Goal: Task Accomplishment & Management: Manage account settings

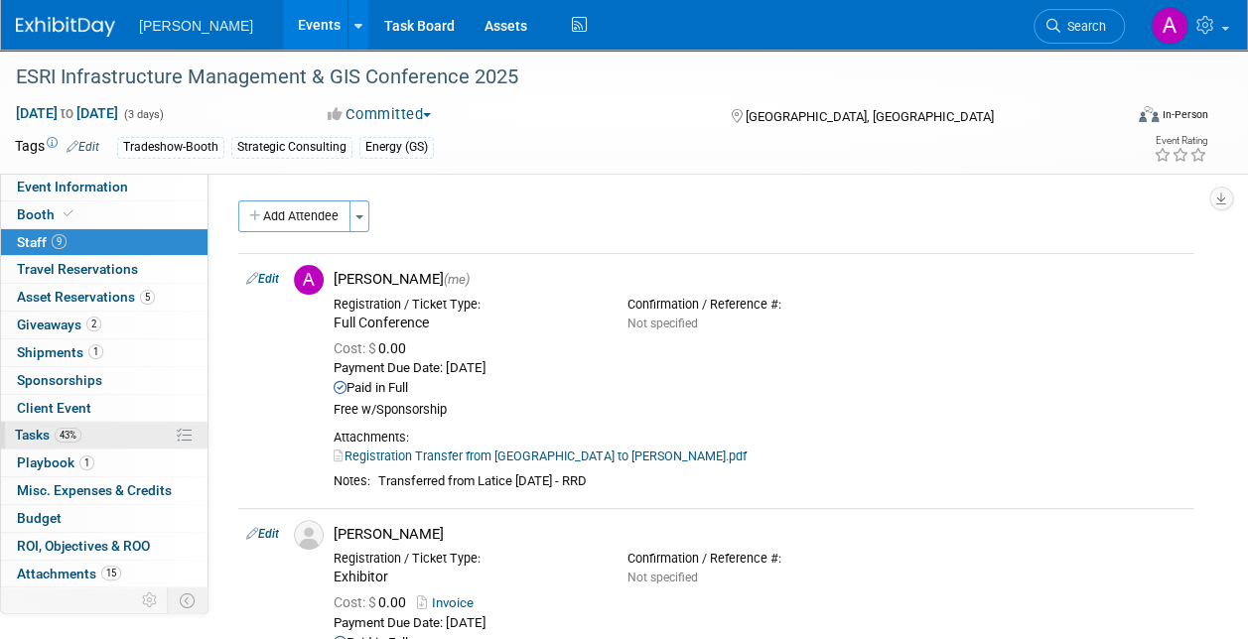
click at [38, 427] on span "Tasks 43%" at bounding box center [48, 435] width 67 height 16
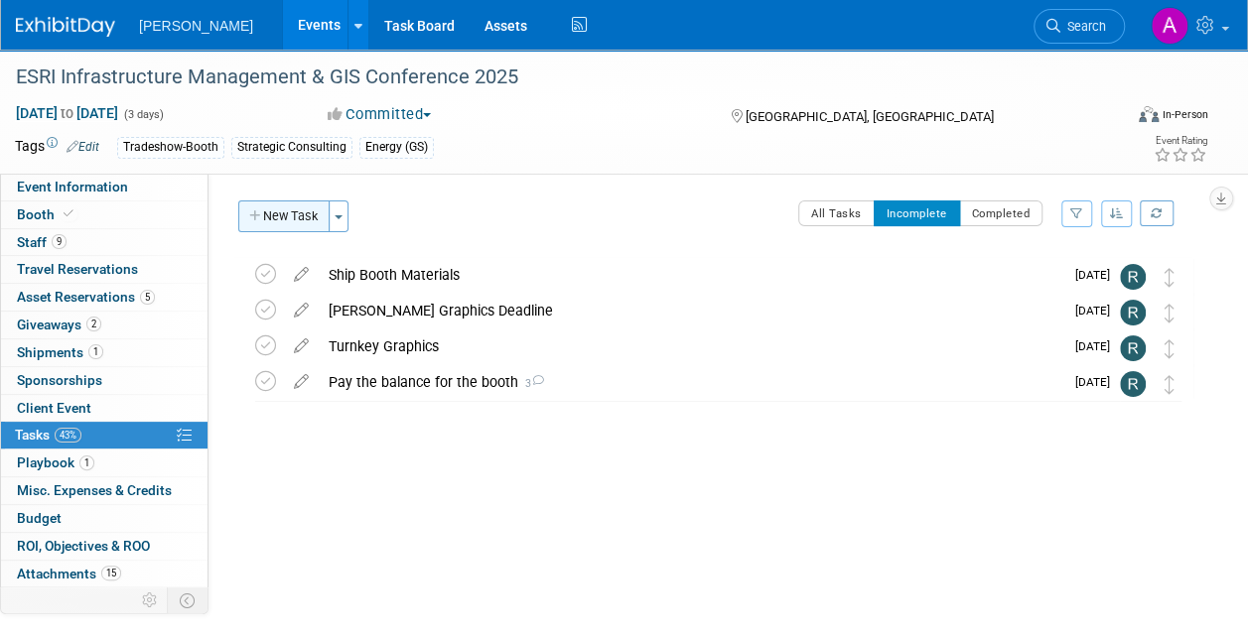
click at [271, 211] on button "New Task" at bounding box center [283, 217] width 91 height 32
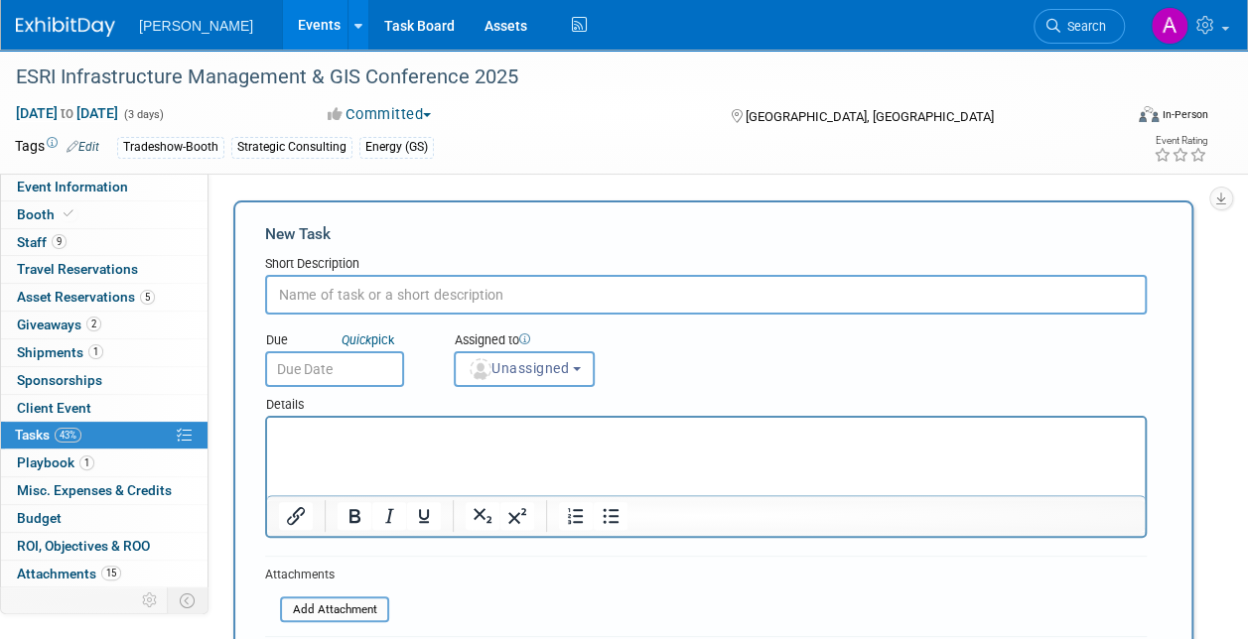
click at [298, 299] on input "text" at bounding box center [705, 295] width 881 height 40
type input "R"
type input "Order booth furniture & electric"
click at [312, 365] on input "text" at bounding box center [334, 369] width 139 height 36
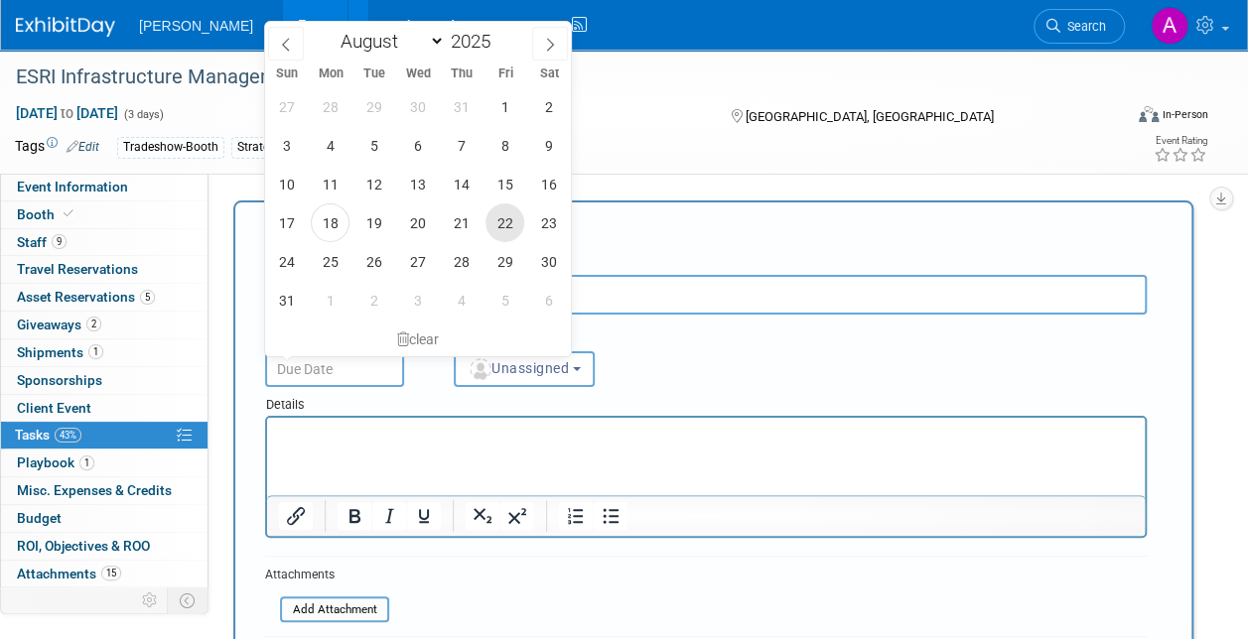
click at [500, 219] on span "22" at bounding box center [504, 222] width 39 height 39
type input "[DATE]"
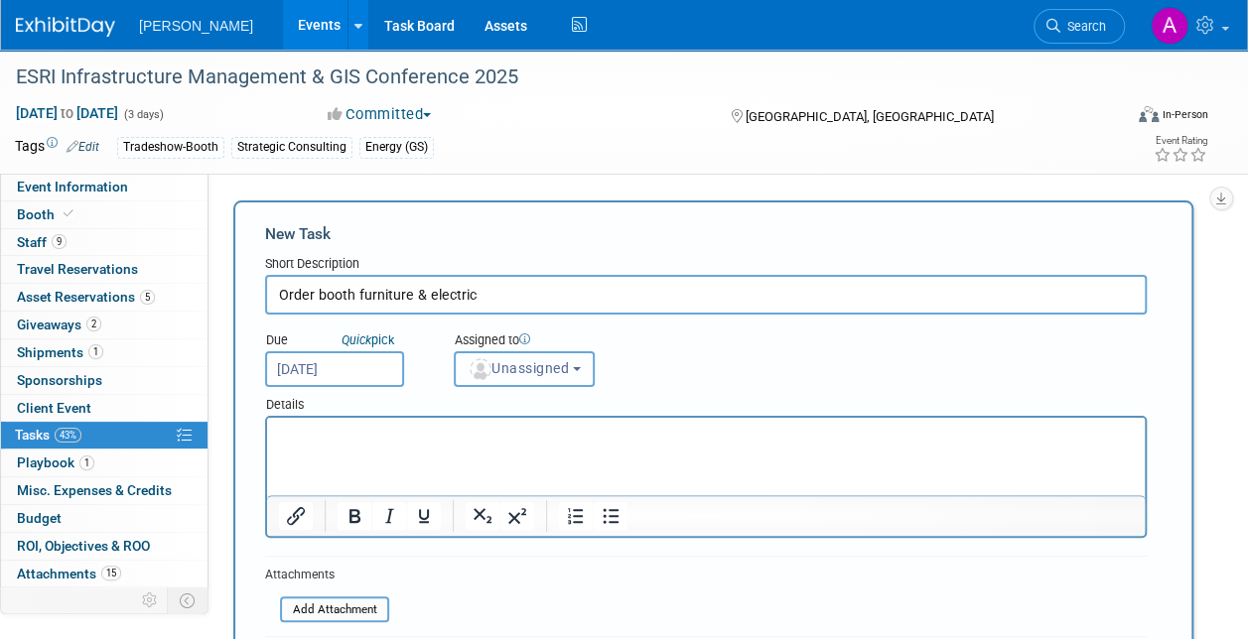
click at [524, 371] on span "Unassigned" at bounding box center [518, 368] width 101 height 16
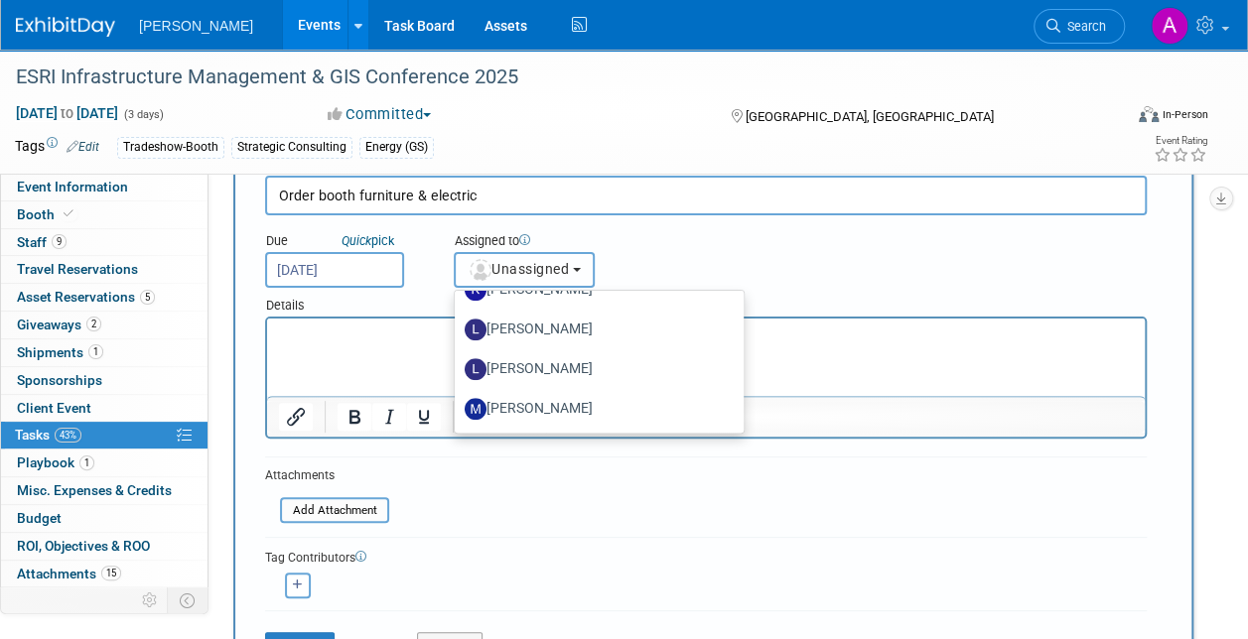
scroll to position [685, 0]
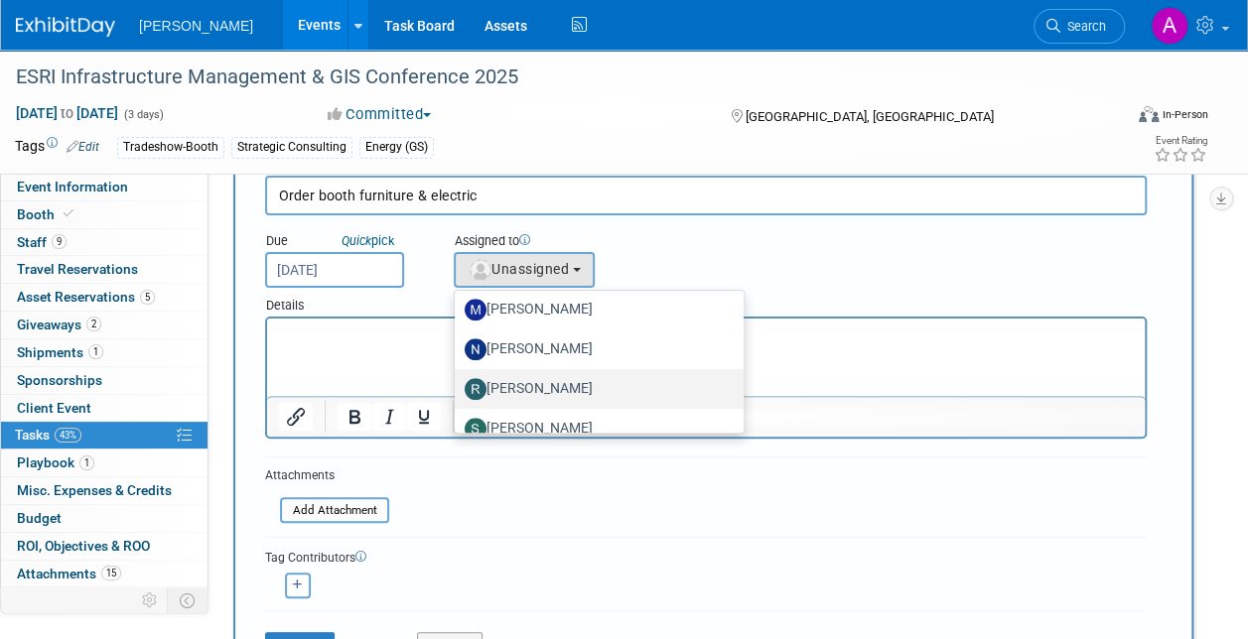
click at [554, 389] on label "[PERSON_NAME]" at bounding box center [594, 389] width 259 height 32
click at [458, 389] on input "[PERSON_NAME]" at bounding box center [451, 386] width 13 height 13
select select "844a177d-a181-44ff-a72a-5731d68e4351"
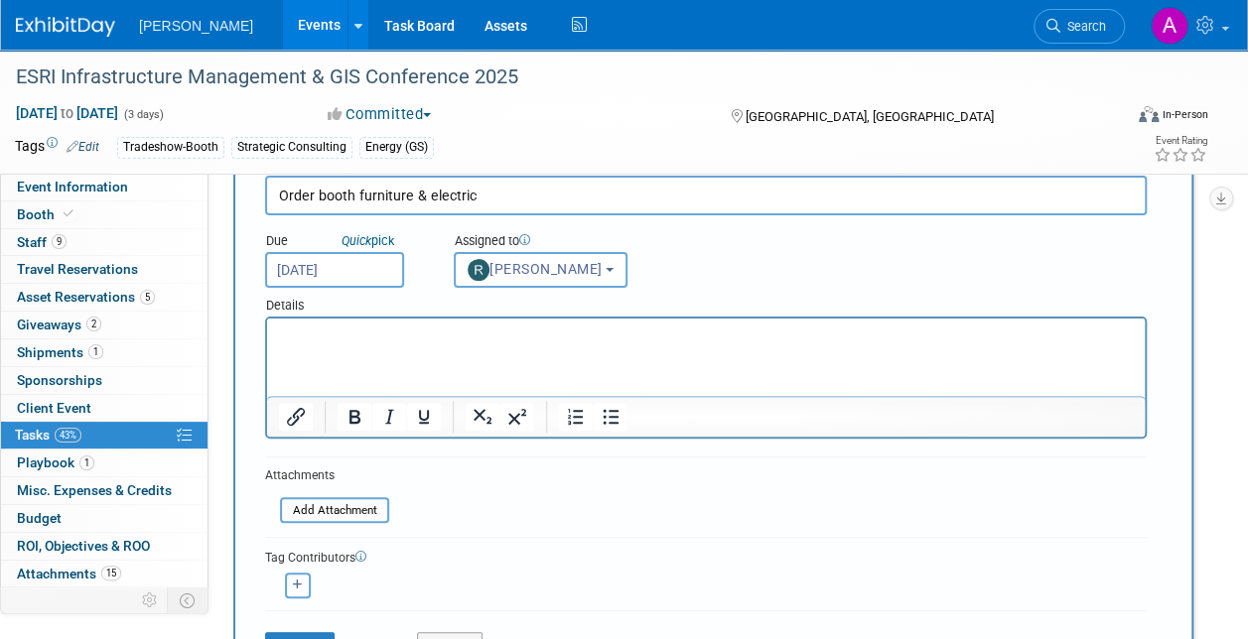
click at [293, 582] on icon "button" at bounding box center [298, 585] width 10 height 11
select select
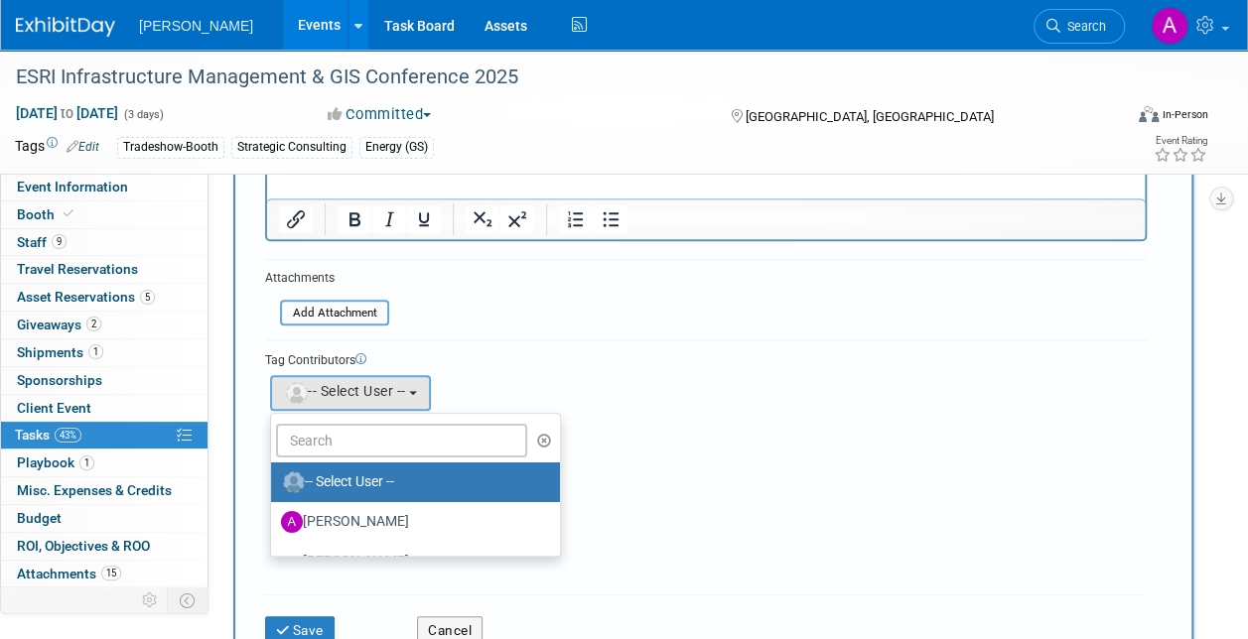
scroll to position [298, 0]
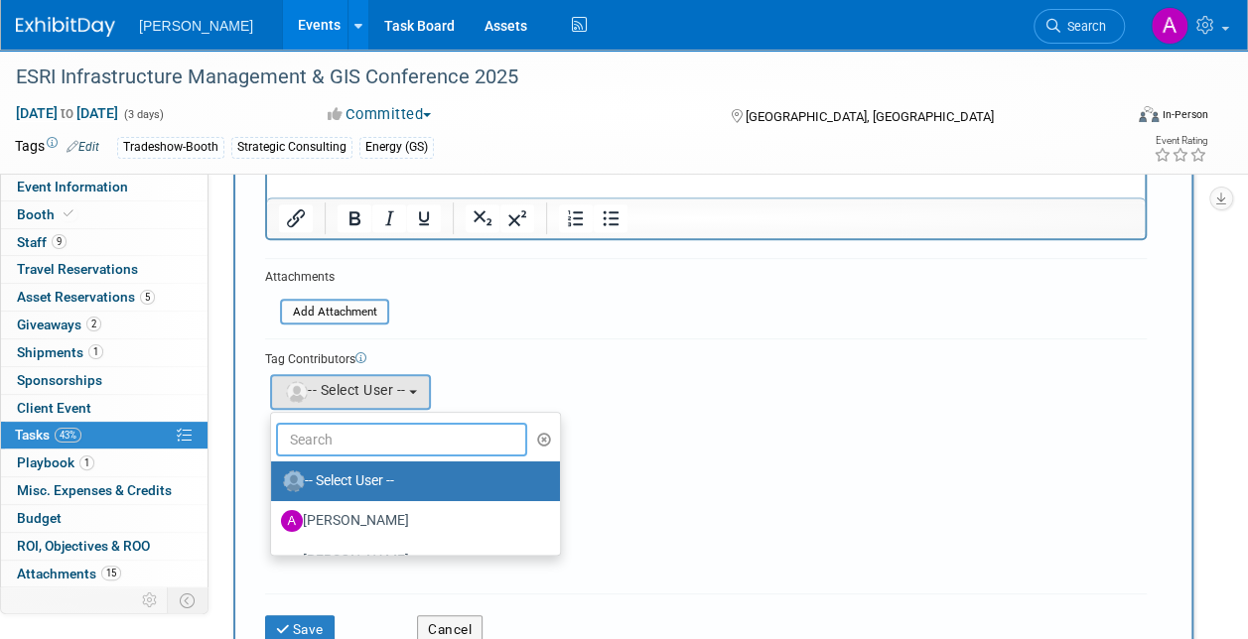
click at [359, 442] on input "text" at bounding box center [401, 440] width 251 height 34
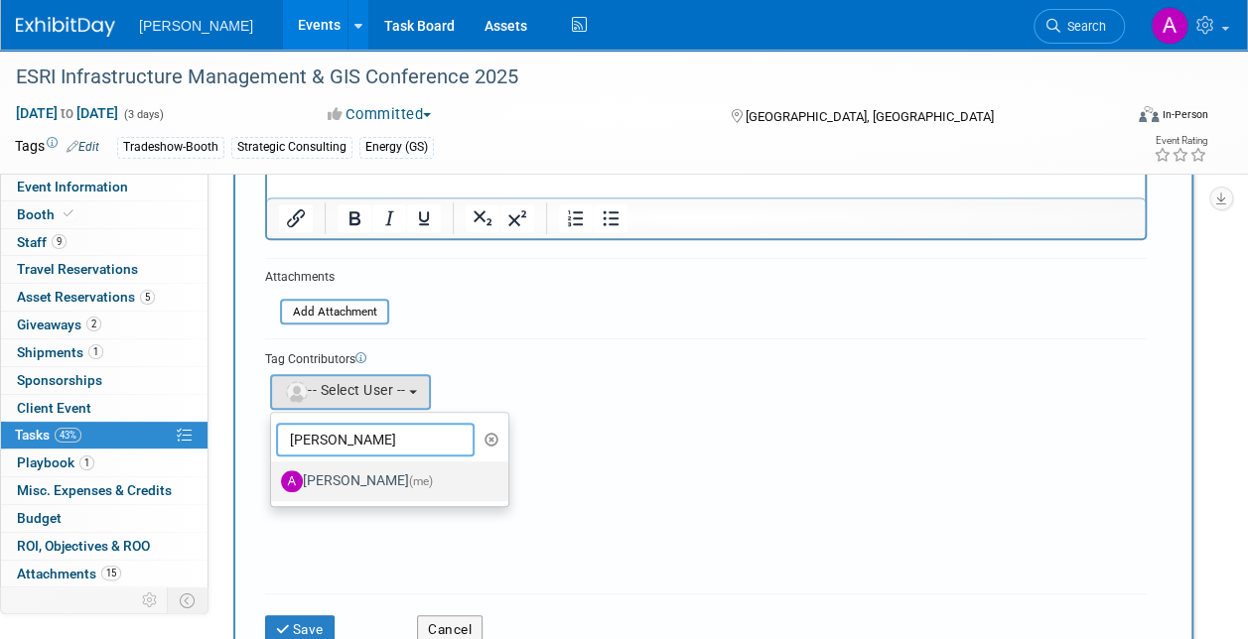
type input "[PERSON_NAME]"
click at [361, 488] on label "[PERSON_NAME] (me)" at bounding box center [384, 482] width 207 height 32
click at [274, 485] on input "[PERSON_NAME] (me)" at bounding box center [267, 478] width 13 height 13
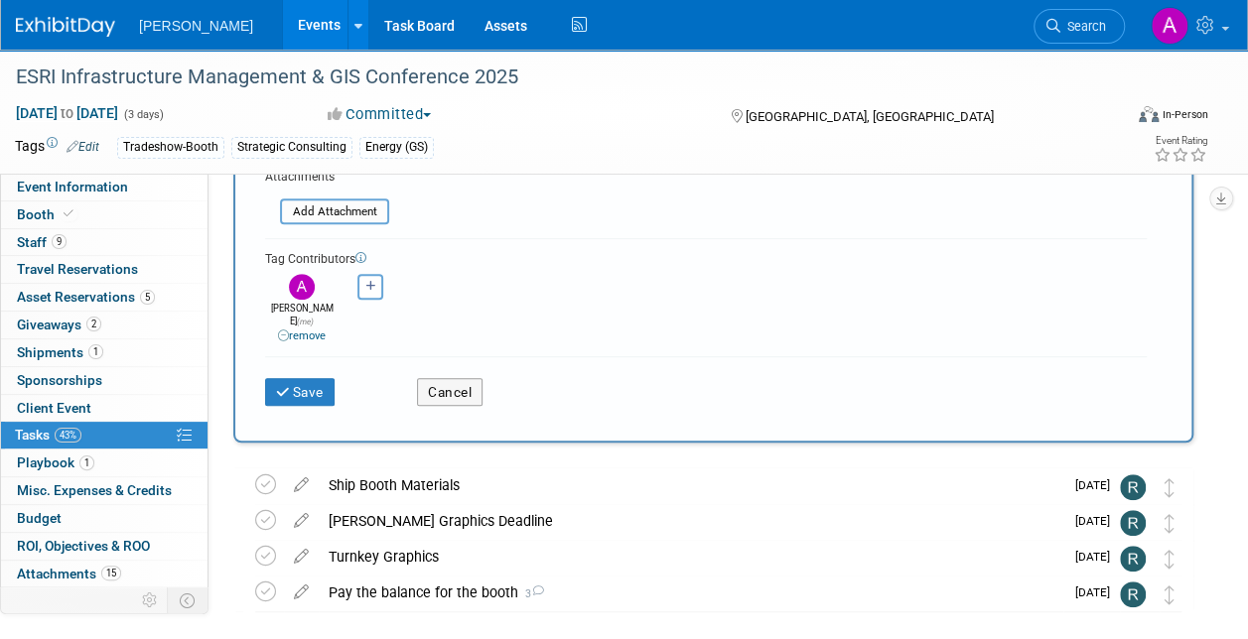
scroll to position [277, 0]
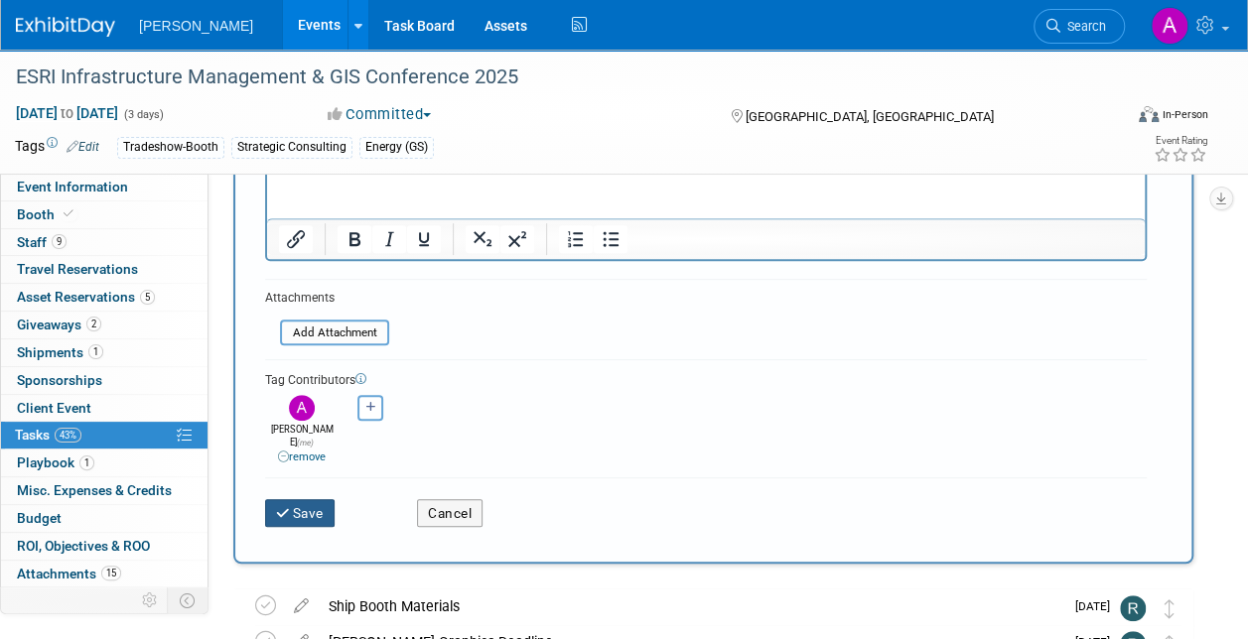
click at [305, 499] on button "Save" at bounding box center [299, 513] width 69 height 28
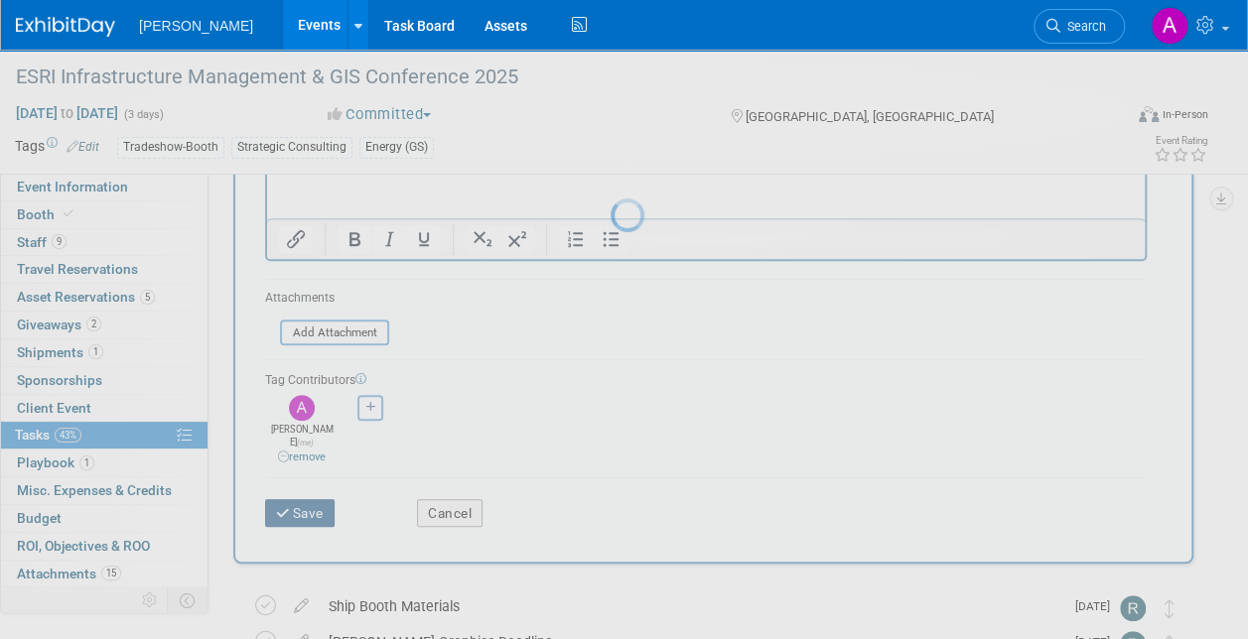
scroll to position [11, 0]
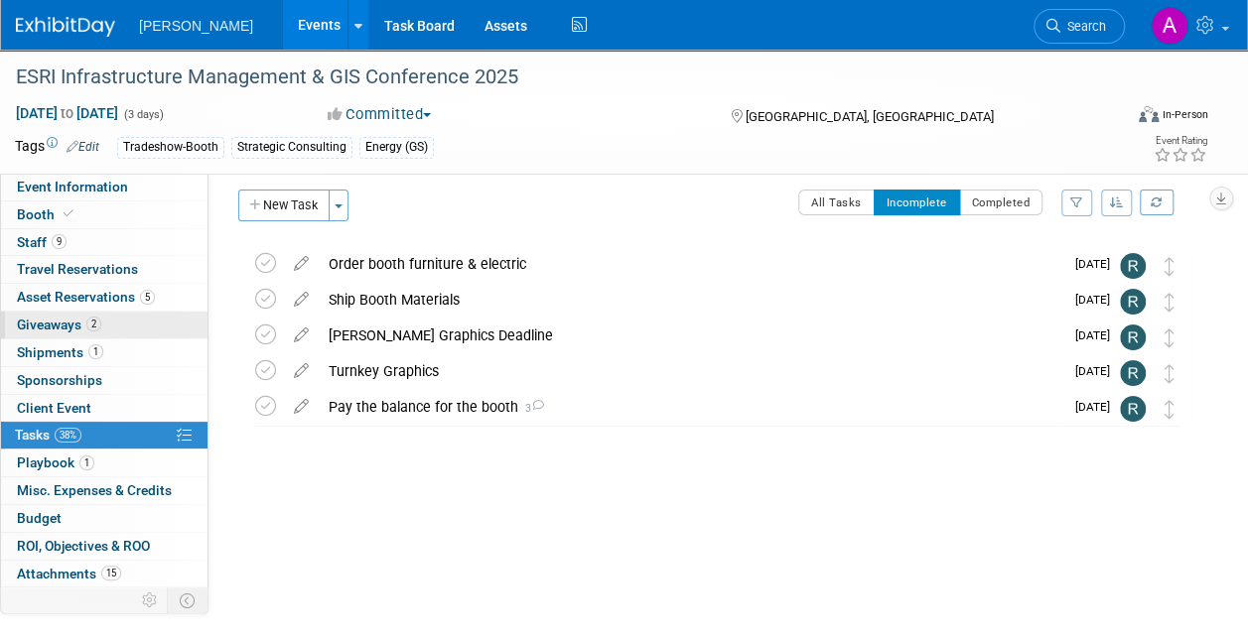
click at [63, 320] on span "Giveaways 2" at bounding box center [59, 325] width 84 height 16
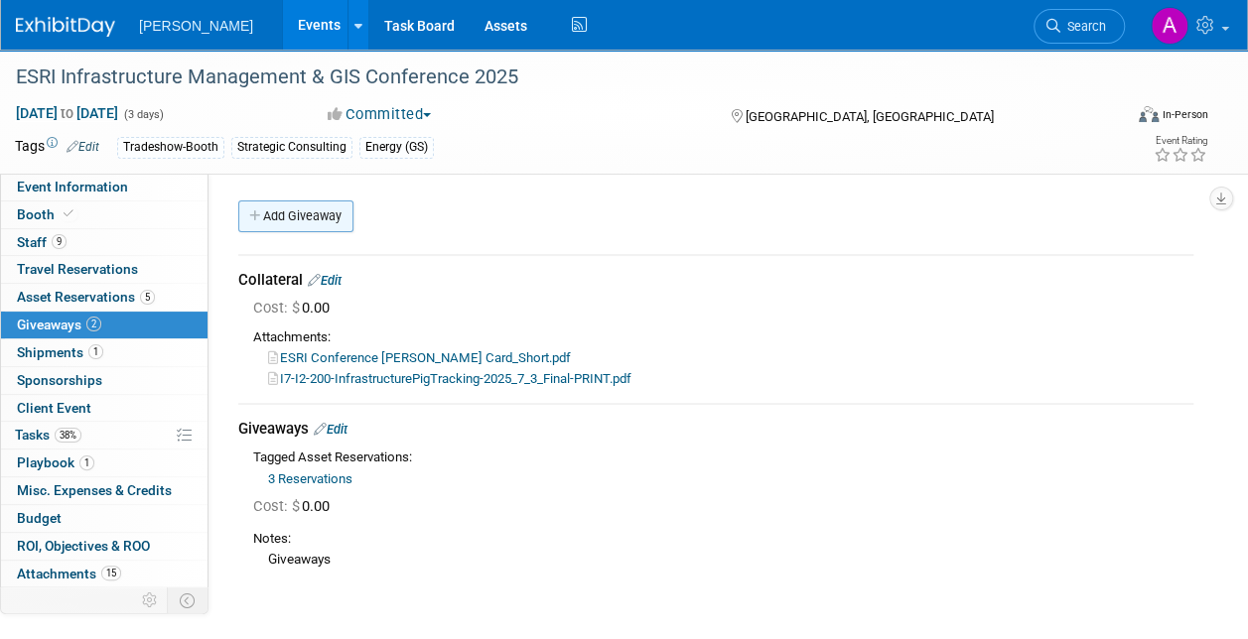
click at [276, 215] on link "Add Giveaway" at bounding box center [295, 217] width 115 height 32
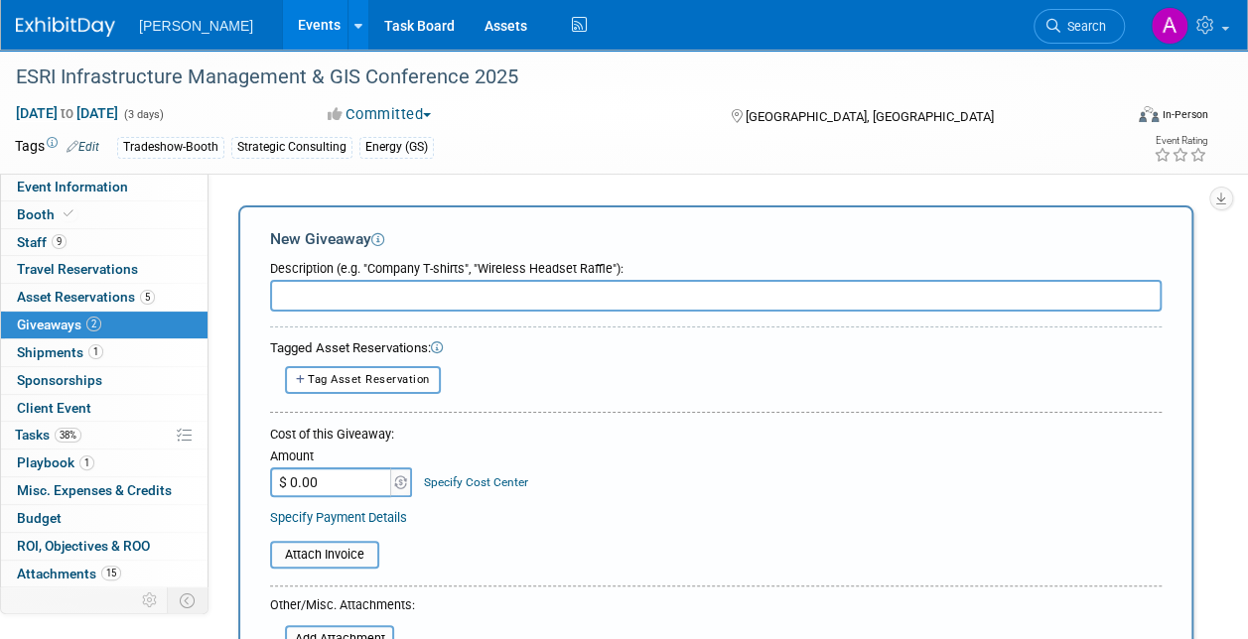
click at [353, 287] on input "text" at bounding box center [715, 296] width 891 height 32
type input "banner stand"
drag, startPoint x: 363, startPoint y: 296, endPoint x: 266, endPoint y: 300, distance: 97.4
click at [266, 300] on div "New Giveaway Description (e.g. "Company T-shirts", "Wireless Headset Raffle"): …" at bounding box center [715, 544] width 955 height 678
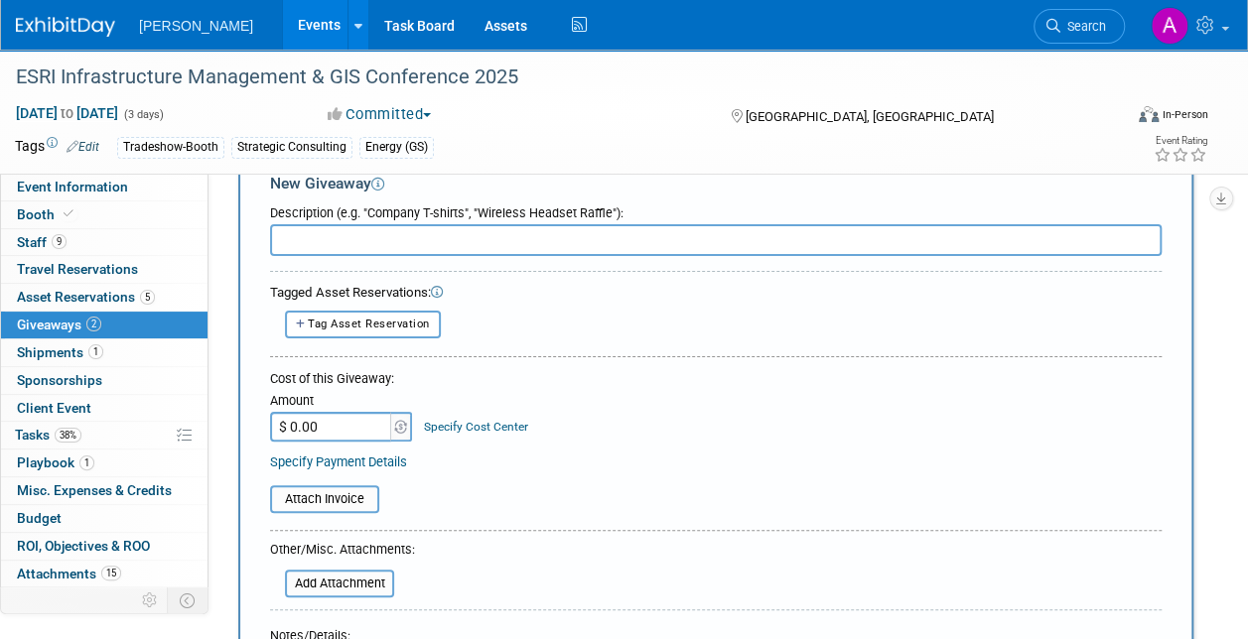
scroll to position [99, 0]
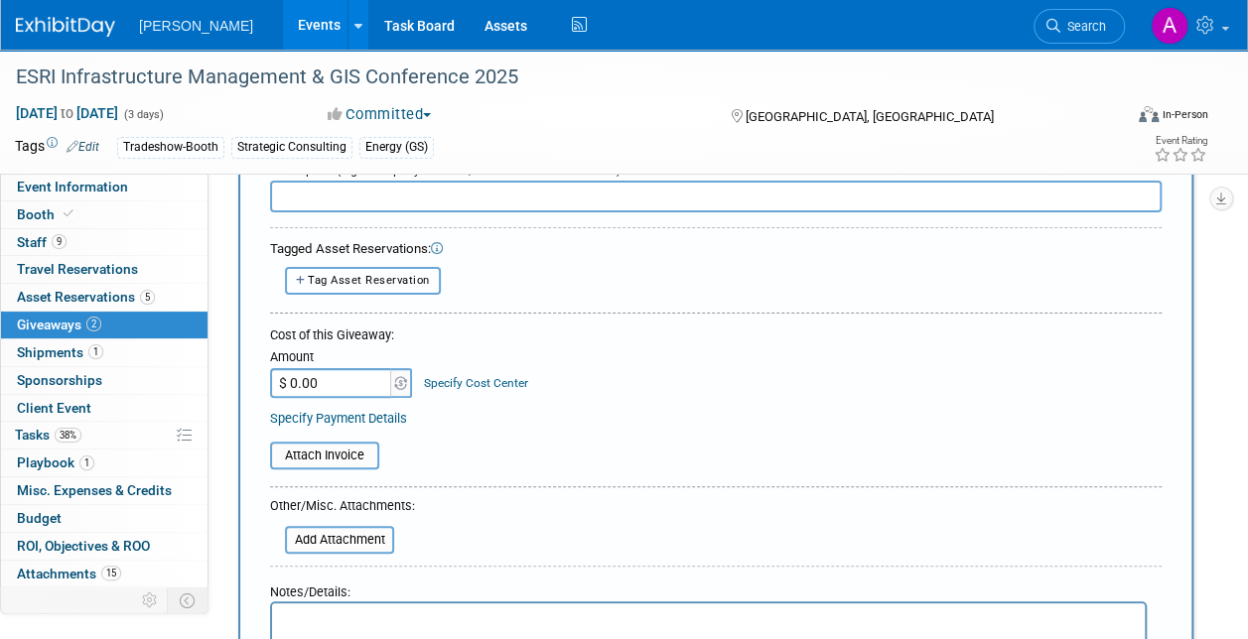
click at [365, 285] on span "Tag Asset Reservation" at bounding box center [369, 280] width 122 height 13
select select
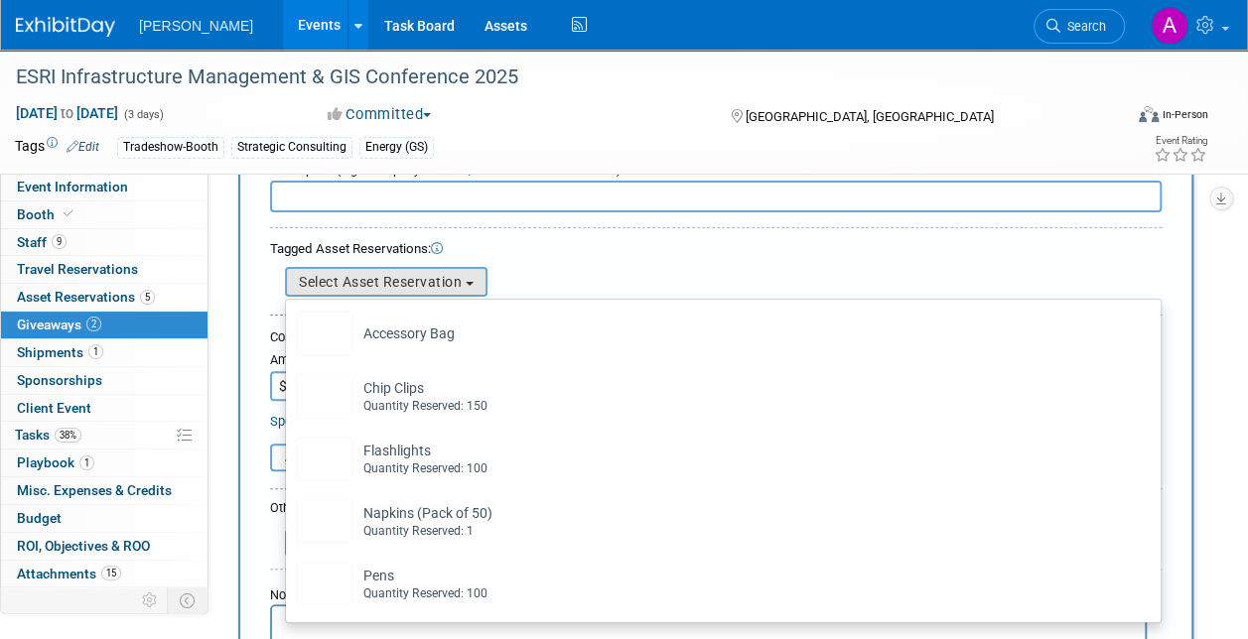
click at [544, 275] on div "Select Asset Reservation Accessory Bag Already tagged in this giveaway Chip Cli…" at bounding box center [723, 282] width 876 height 30
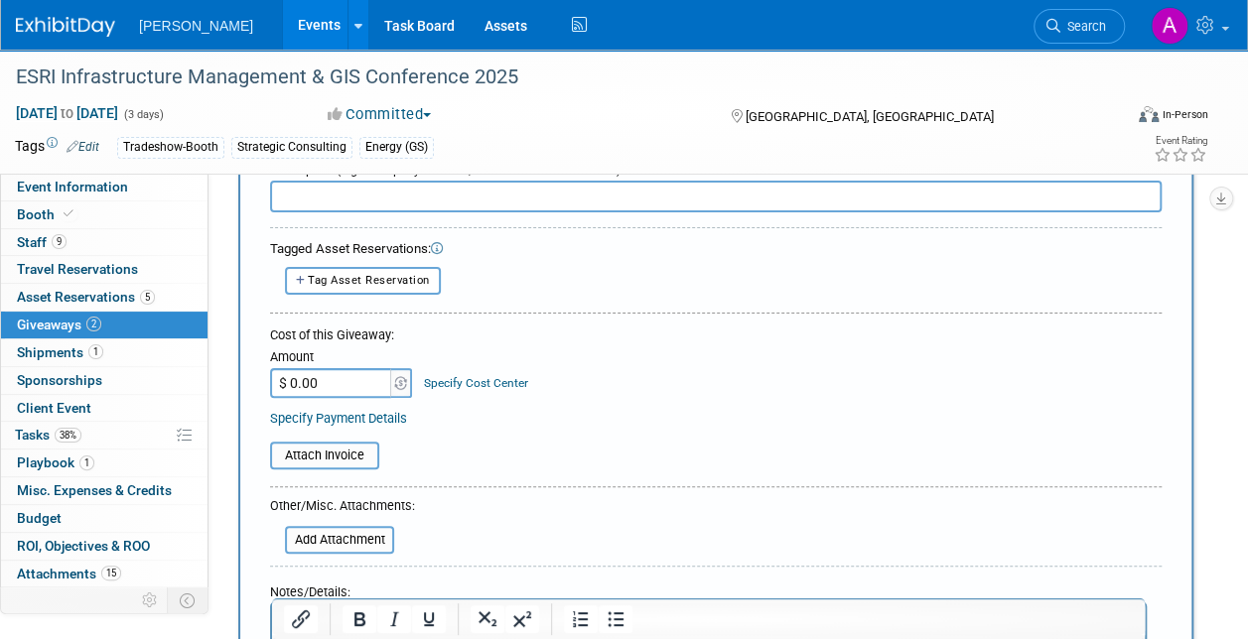
scroll to position [199, 0]
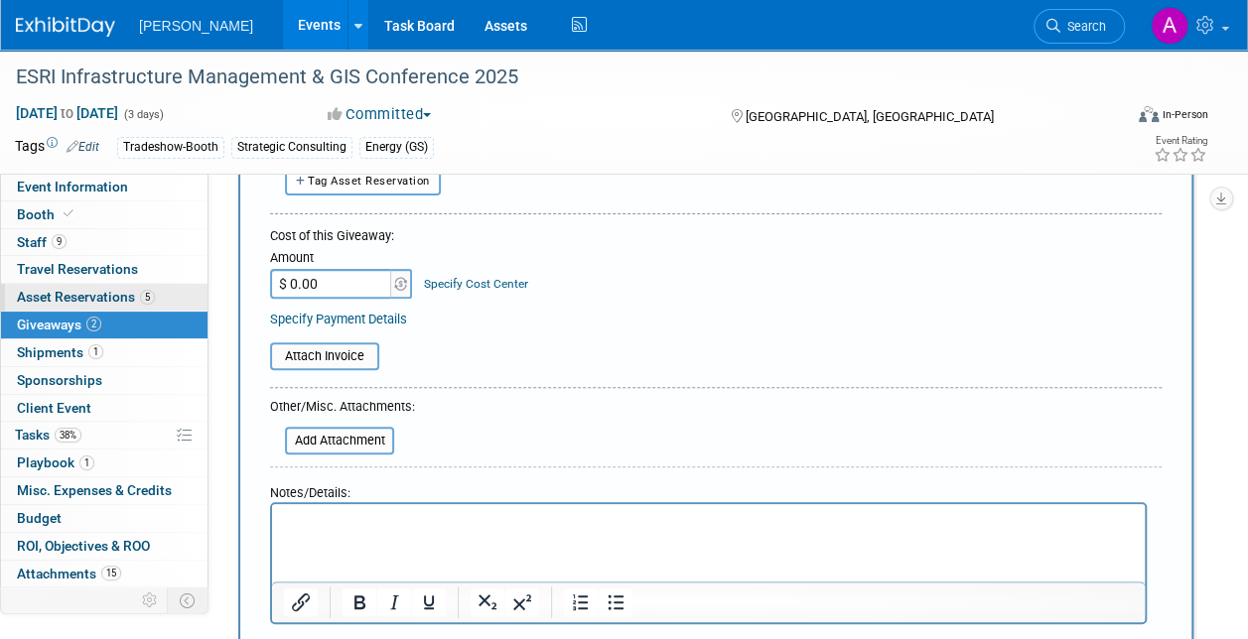
click at [80, 299] on span "Asset Reservations 5" at bounding box center [86, 297] width 138 height 16
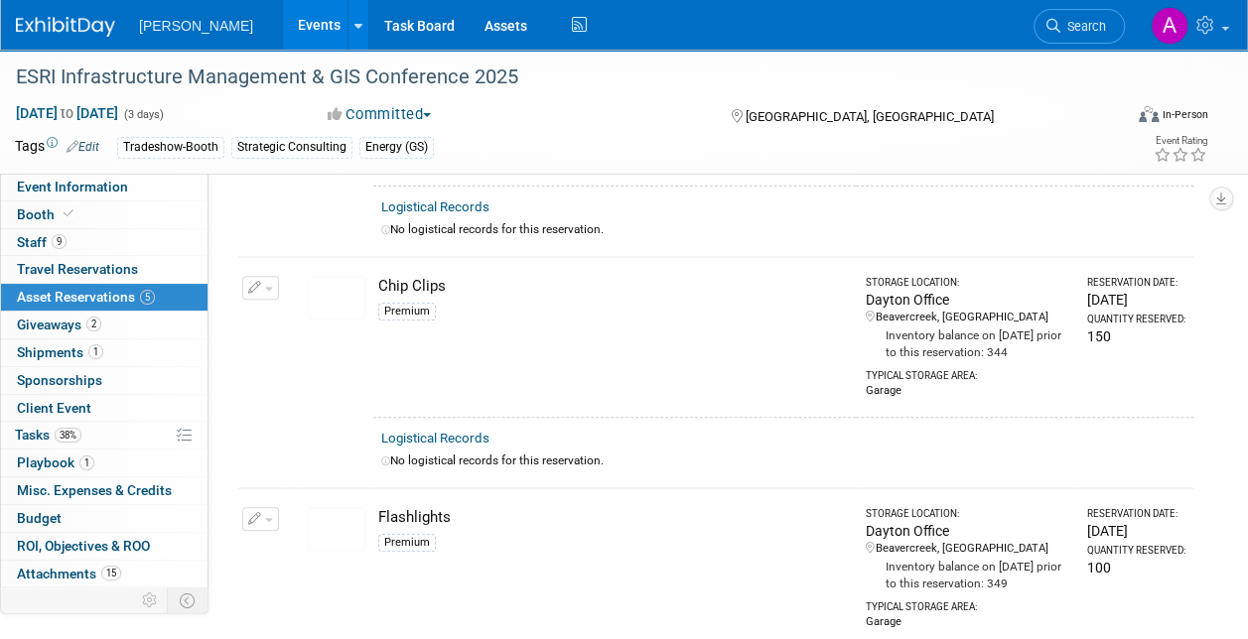
scroll to position [0, 0]
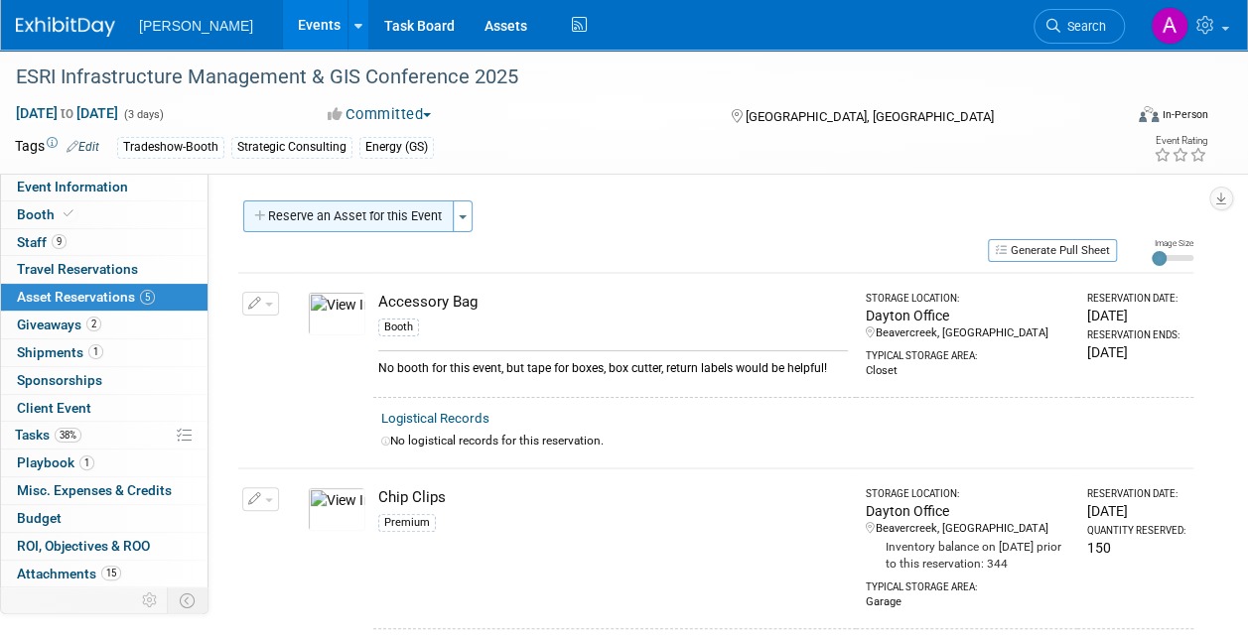
click at [325, 210] on button "Reserve an Asset for this Event" at bounding box center [348, 217] width 210 height 32
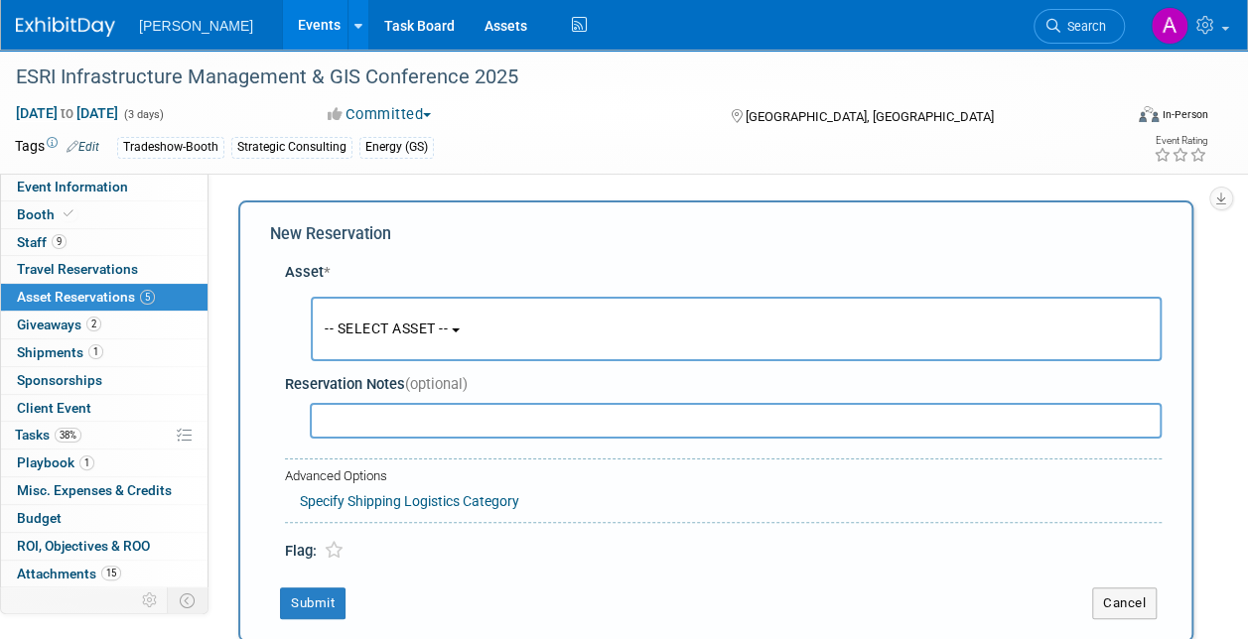
scroll to position [19, 0]
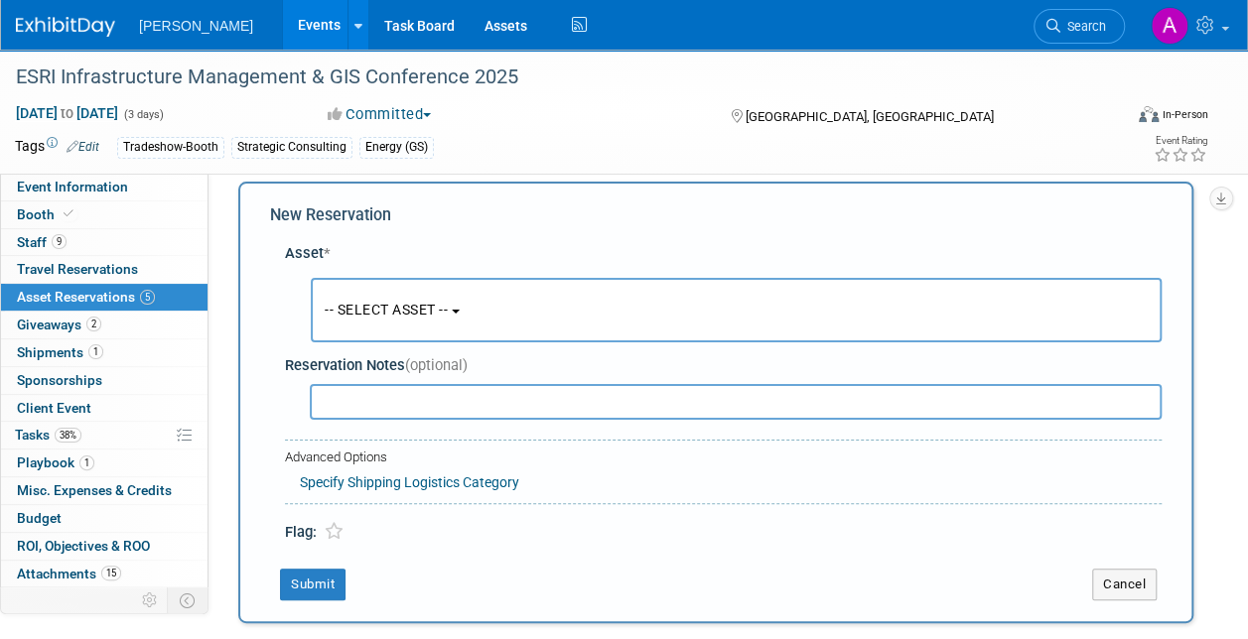
click at [373, 307] on span "-- SELECT ASSET --" at bounding box center [386, 310] width 123 height 16
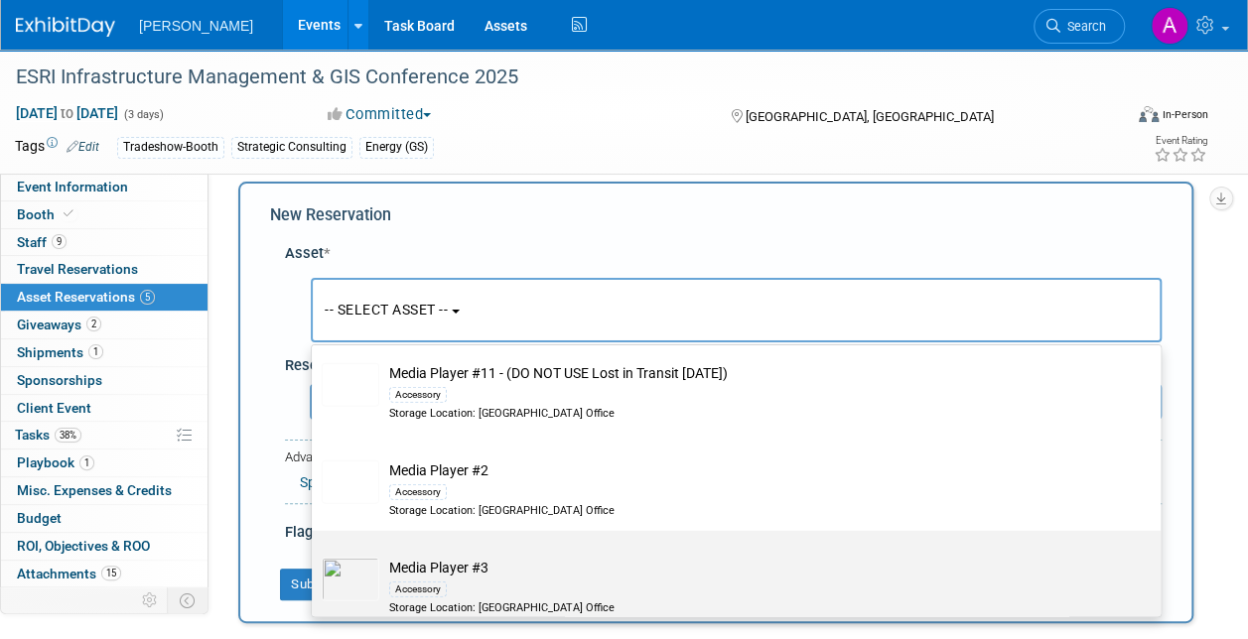
scroll to position [25411, 0]
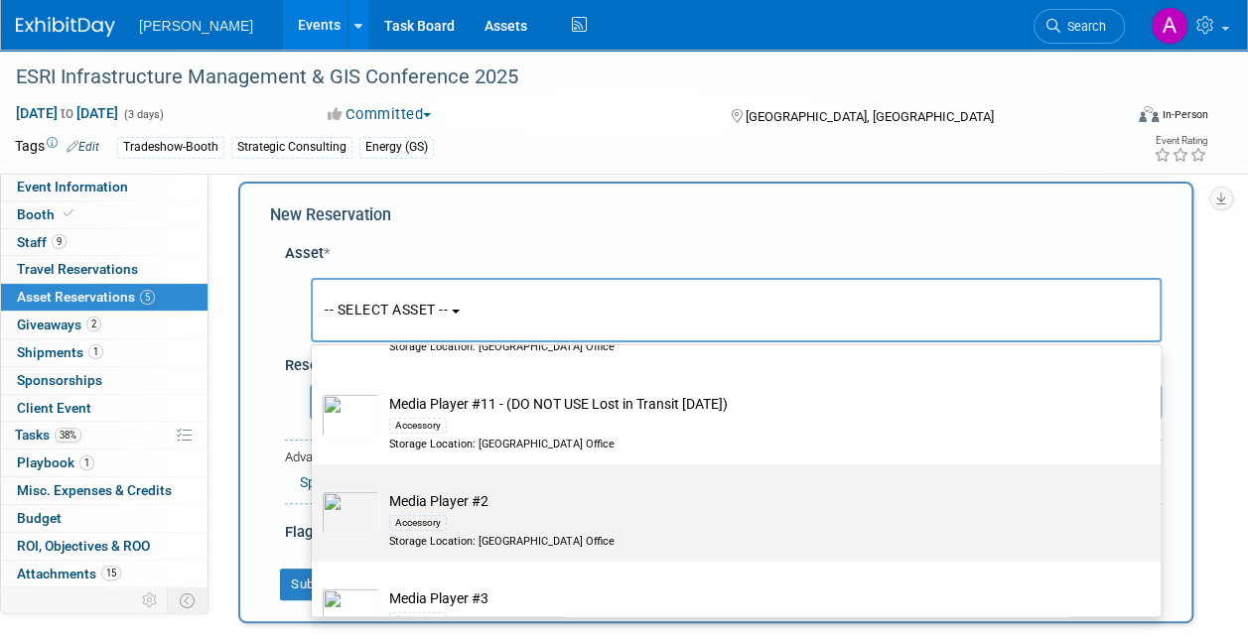
click at [545, 505] on td "Media Player #2 Accessory Storage Location: [GEOGRAPHIC_DATA] Office" at bounding box center [749, 520] width 741 height 59
click at [315, 488] on input "Media Player #2 Accessory Storage Location: [GEOGRAPHIC_DATA] Office" at bounding box center [308, 481] width 13 height 13
select select "10724435"
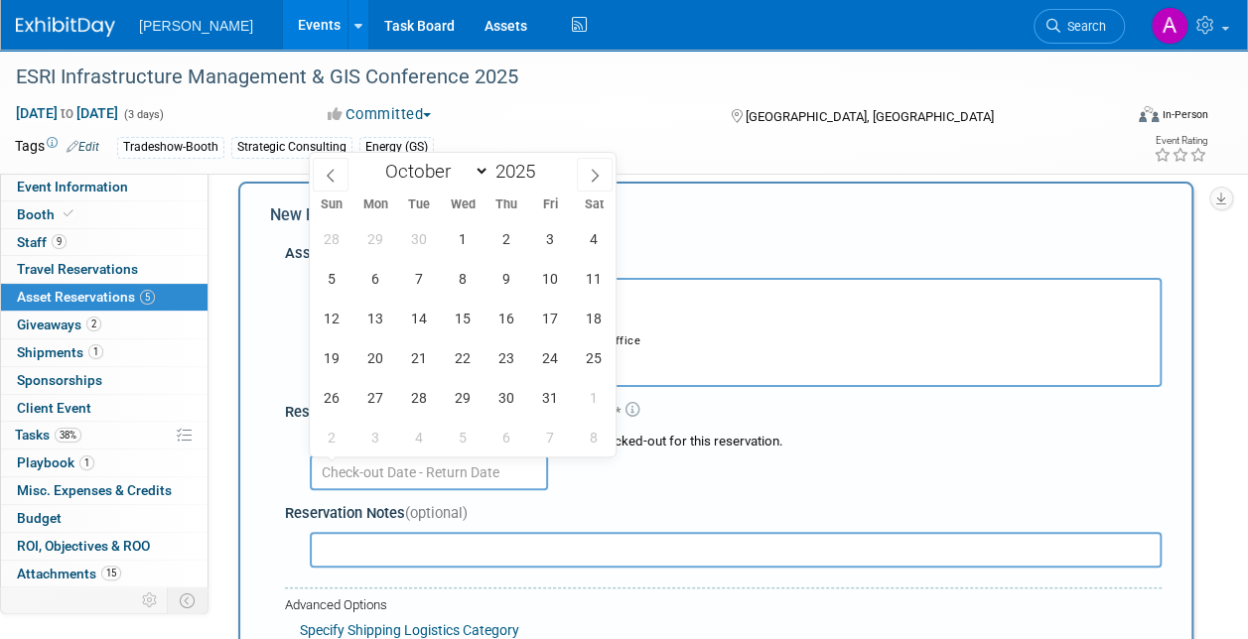
click at [388, 463] on input "text" at bounding box center [429, 473] width 238 height 36
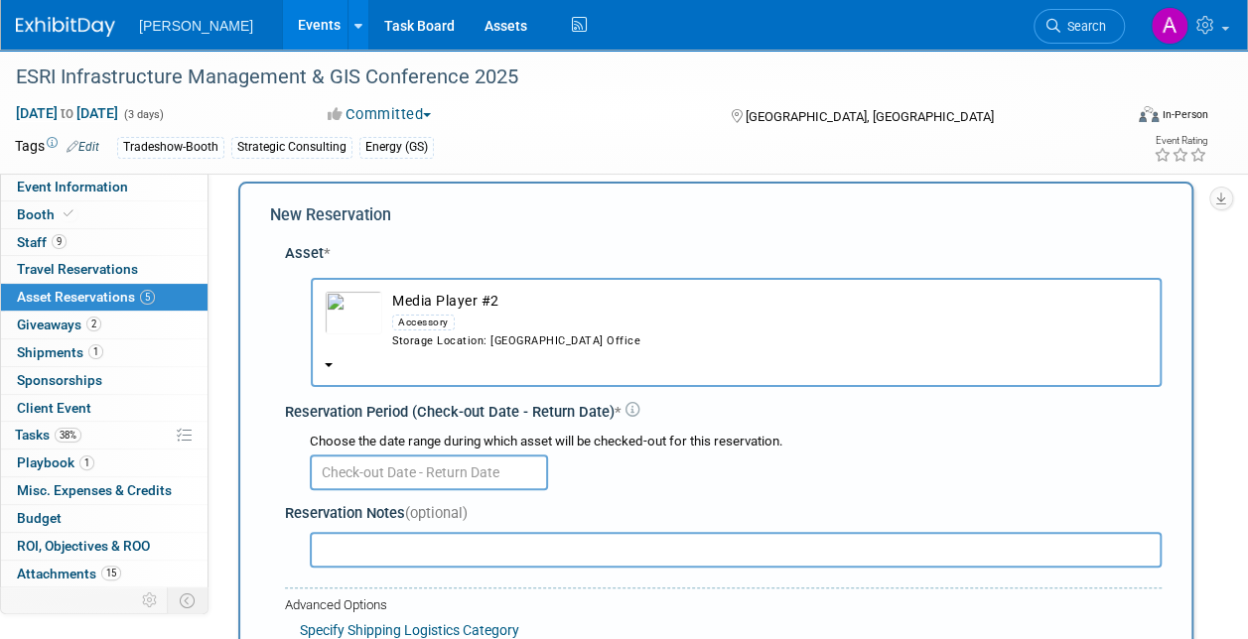
click at [88, 296] on span "Asset Reservations 5" at bounding box center [86, 297] width 138 height 16
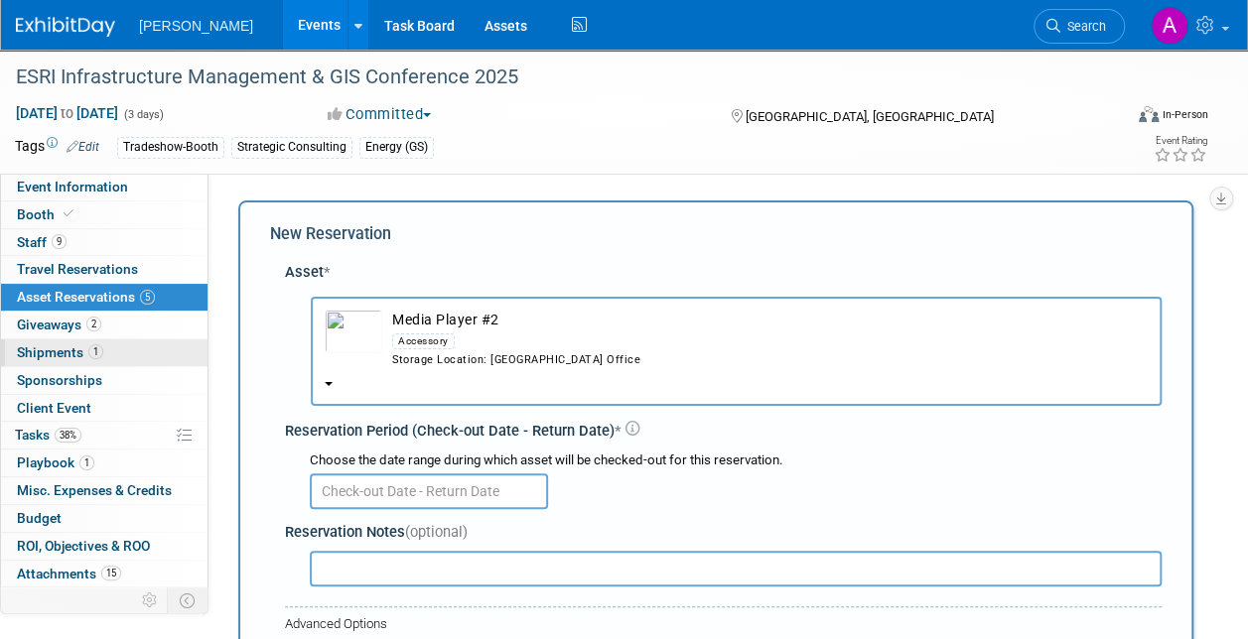
click at [60, 345] on span "Shipments 1" at bounding box center [60, 352] width 86 height 16
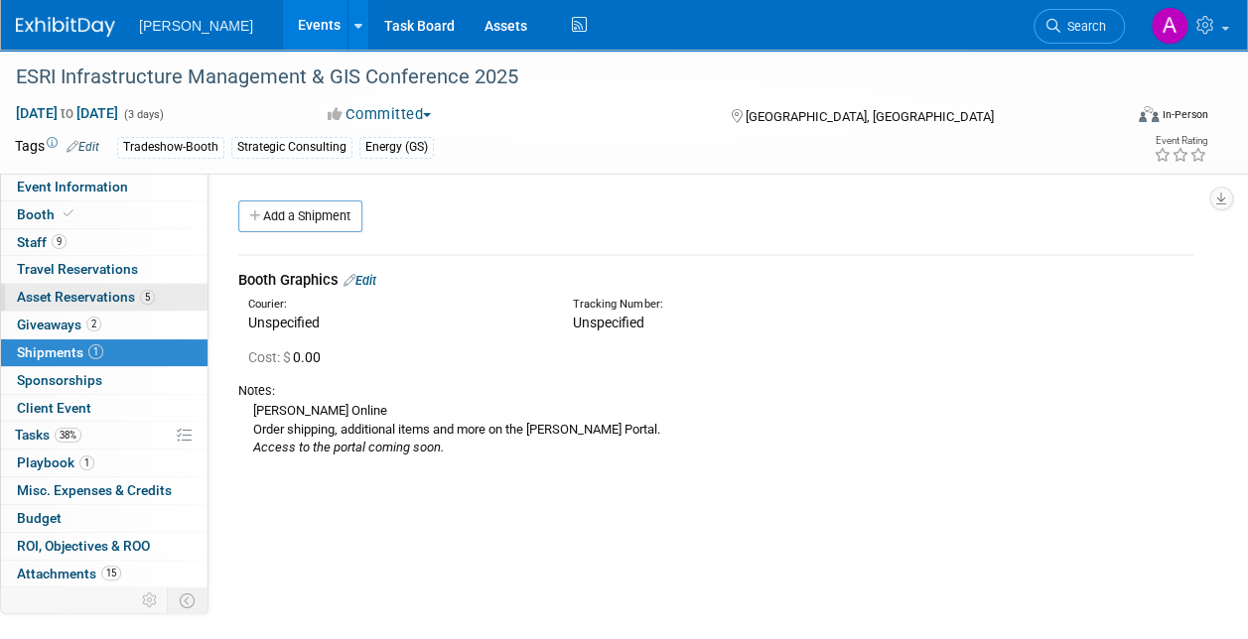
click at [71, 293] on span "Asset Reservations 5" at bounding box center [86, 297] width 138 height 16
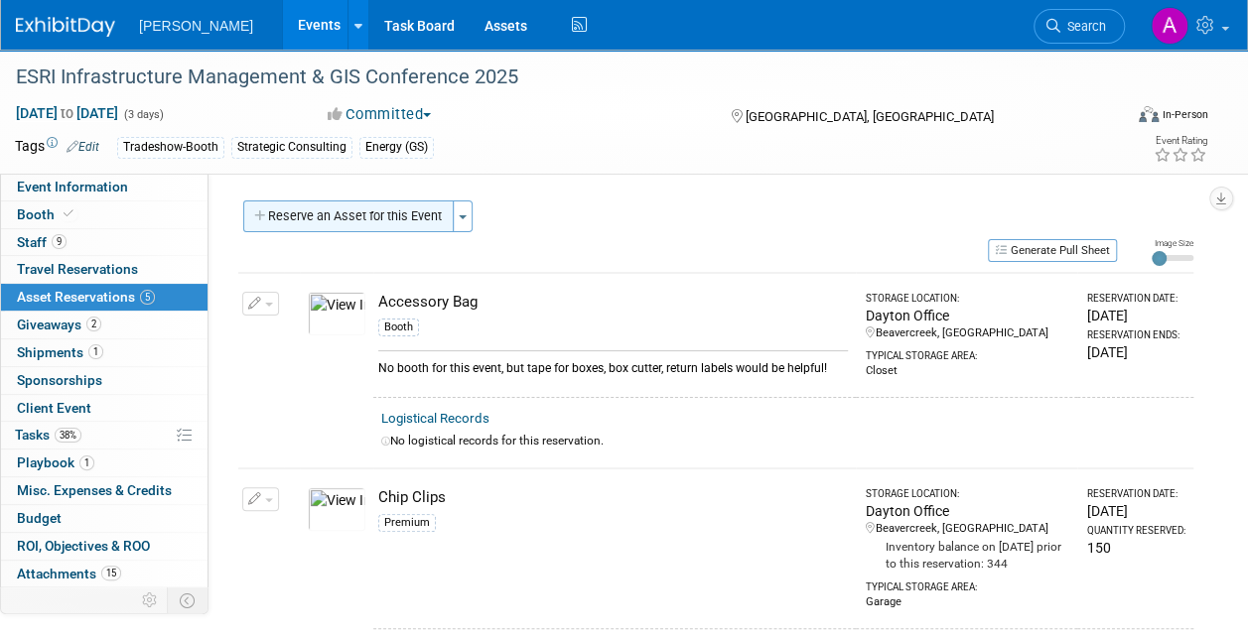
click at [383, 214] on button "Reserve an Asset for this Event" at bounding box center [348, 217] width 210 height 32
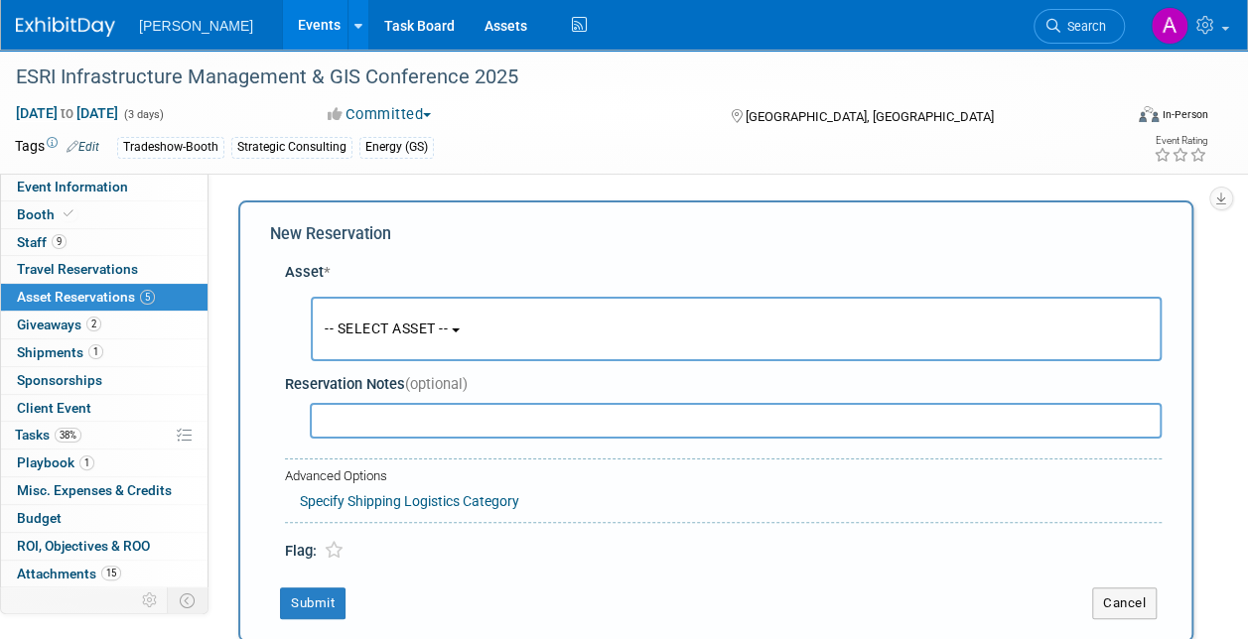
scroll to position [19, 0]
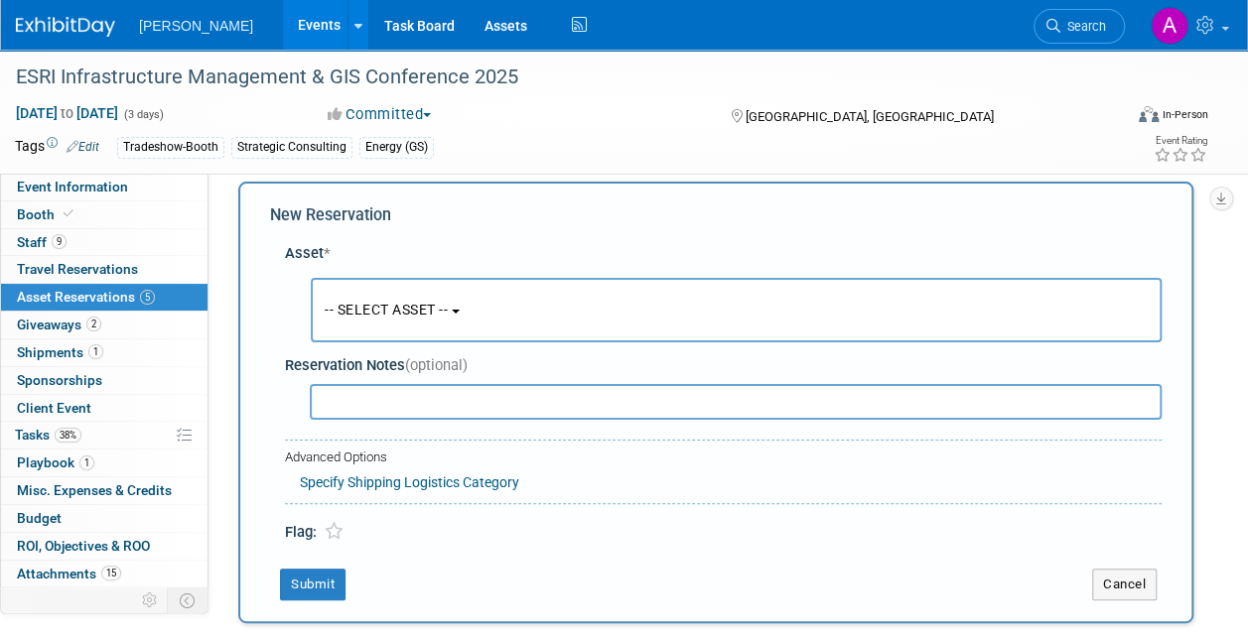
click at [447, 304] on span "-- SELECT ASSET --" at bounding box center [386, 310] width 123 height 16
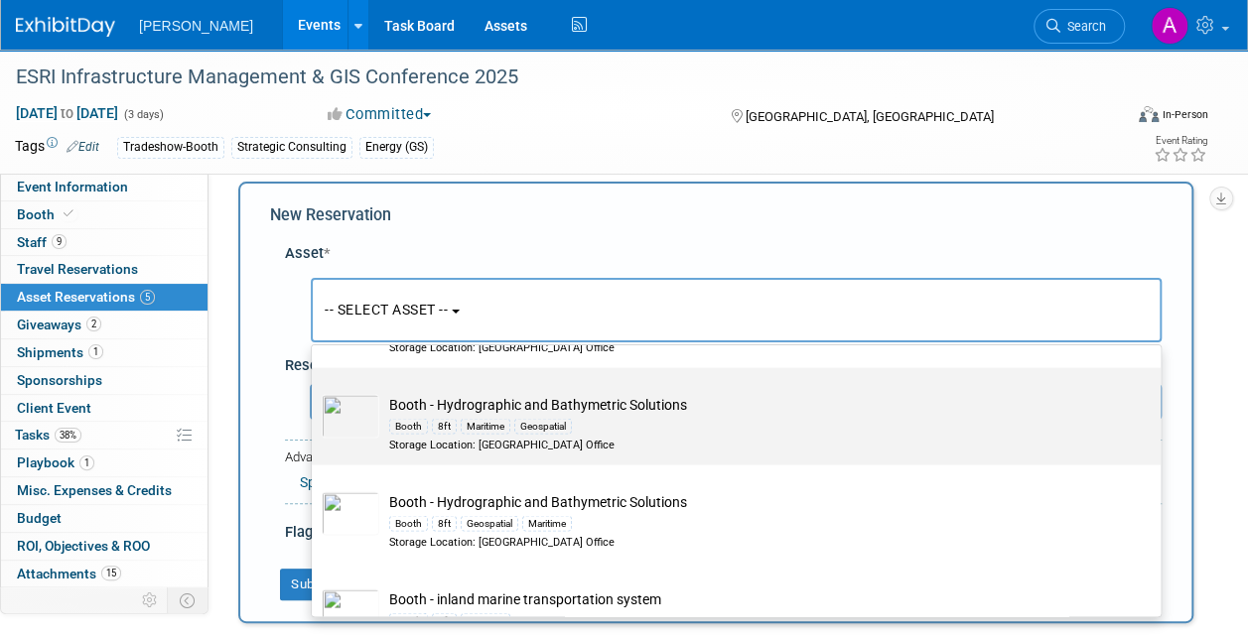
scroll to position [5857, 0]
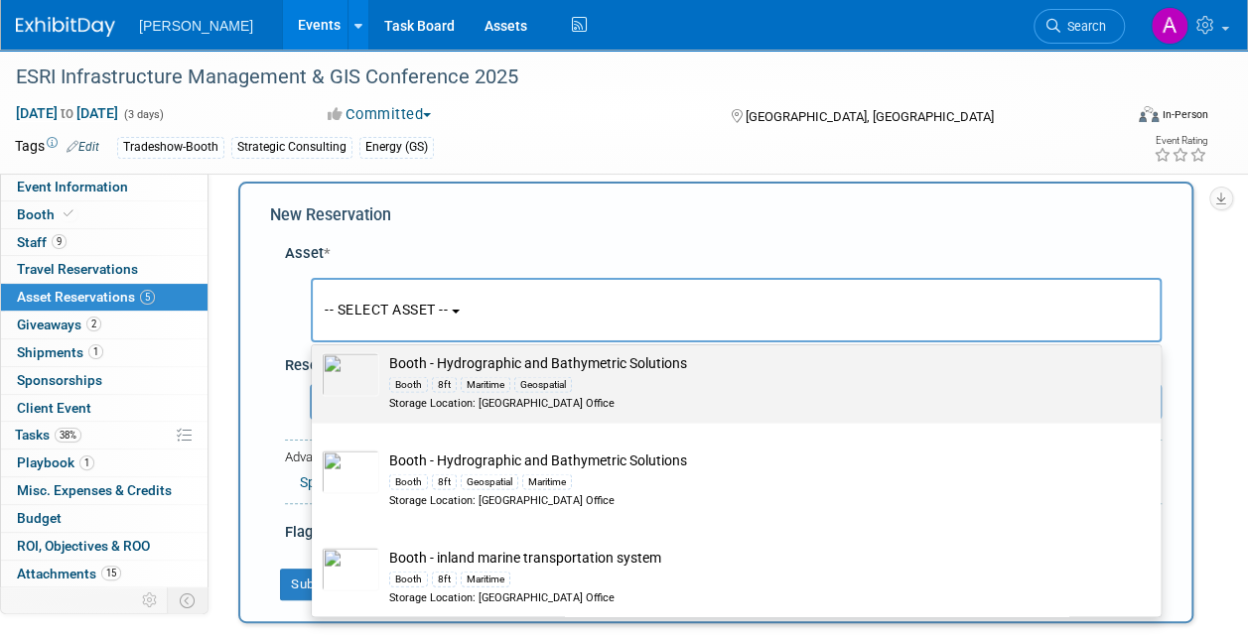
click at [661, 419] on label "Booth - Hydrographic and Bathymetric Solutions Booth 8ft Maritime Geospatial St…" at bounding box center [731, 374] width 819 height 89
click at [315, 349] on input "Booth - Hydrographic and Bathymetric Solutions Booth 8ft Maritime Geospatial St…" at bounding box center [308, 343] width 13 height 13
select select "10727797"
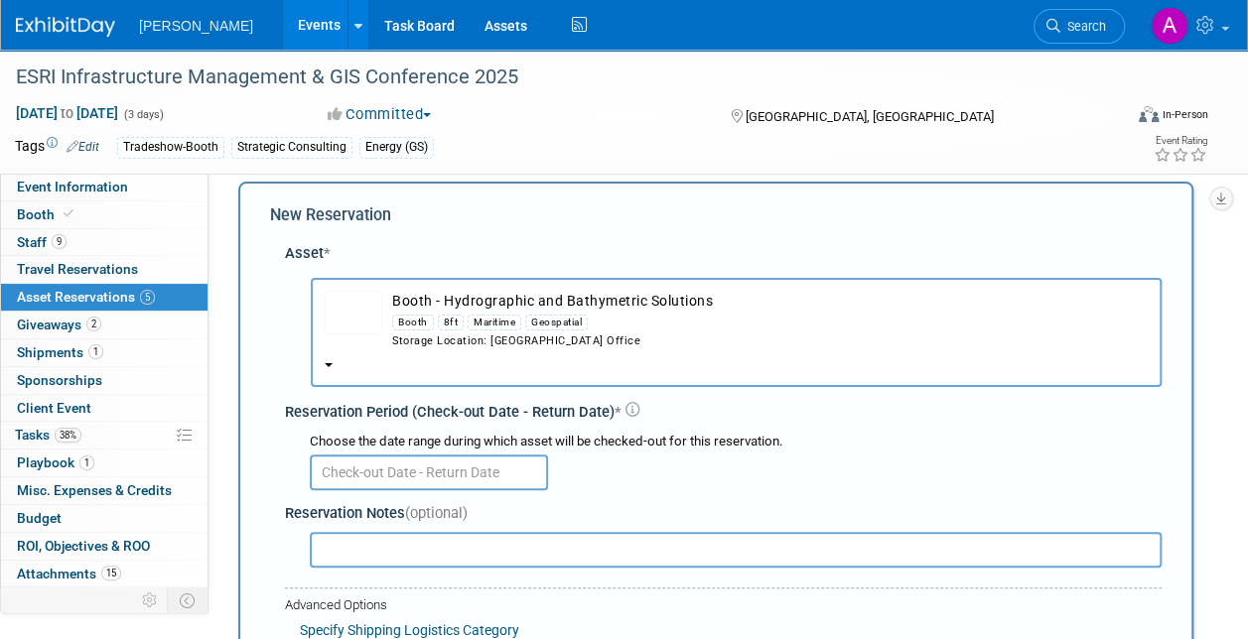
click at [516, 299] on td "Booth - Hydrographic and Bathymetric Solutions Booth 8ft Maritime Geospatial St…" at bounding box center [764, 320] width 765 height 59
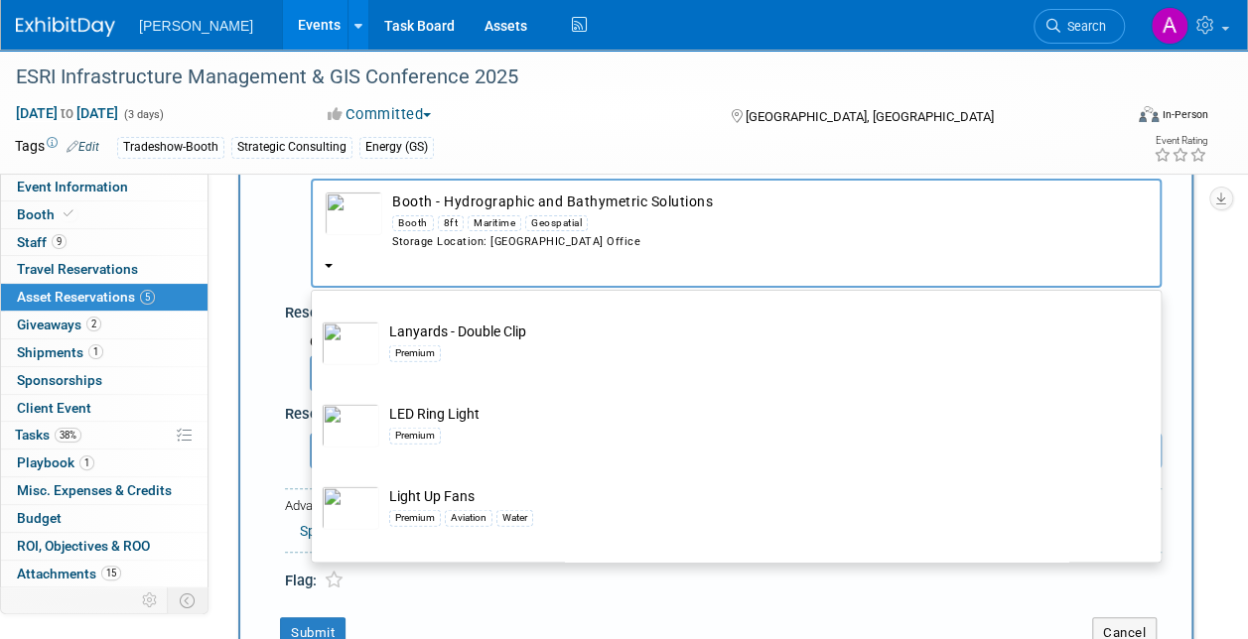
scroll to position [24904, 0]
click at [697, 208] on td "Booth - Hydrographic and Bathymetric Solutions Booth 8ft Maritime Geospatial St…" at bounding box center [764, 221] width 765 height 59
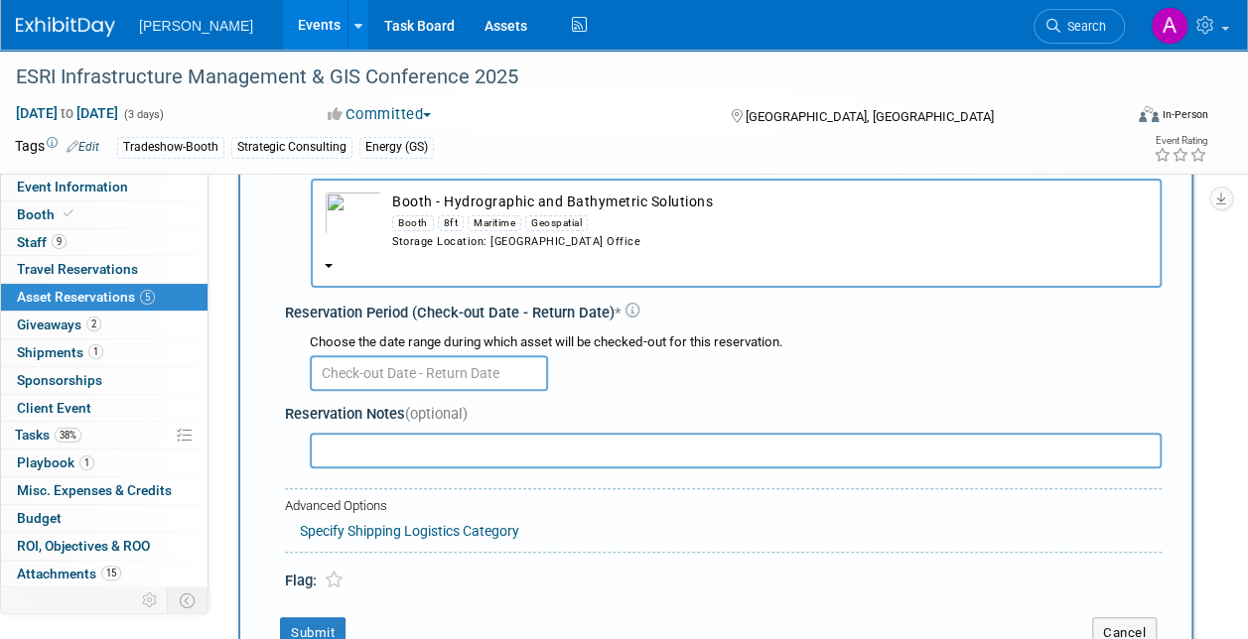
click at [494, 229] on div "Maritime" at bounding box center [495, 223] width 54 height 16
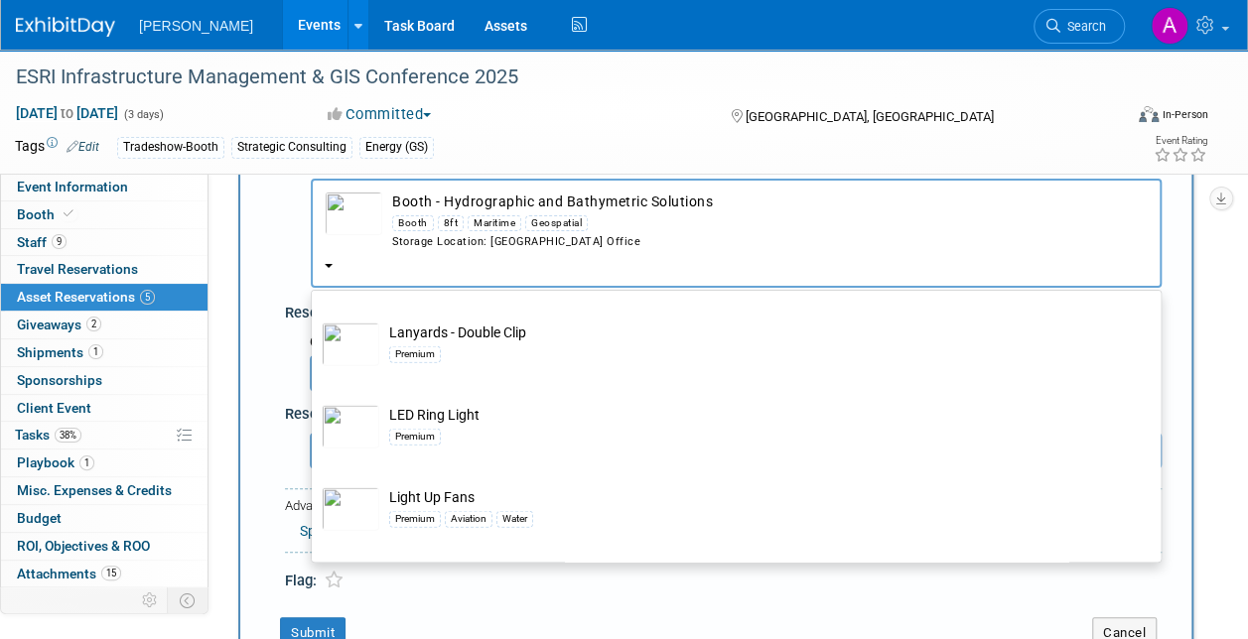
click at [67, 293] on span "Asset Reservations 5" at bounding box center [86, 297] width 138 height 16
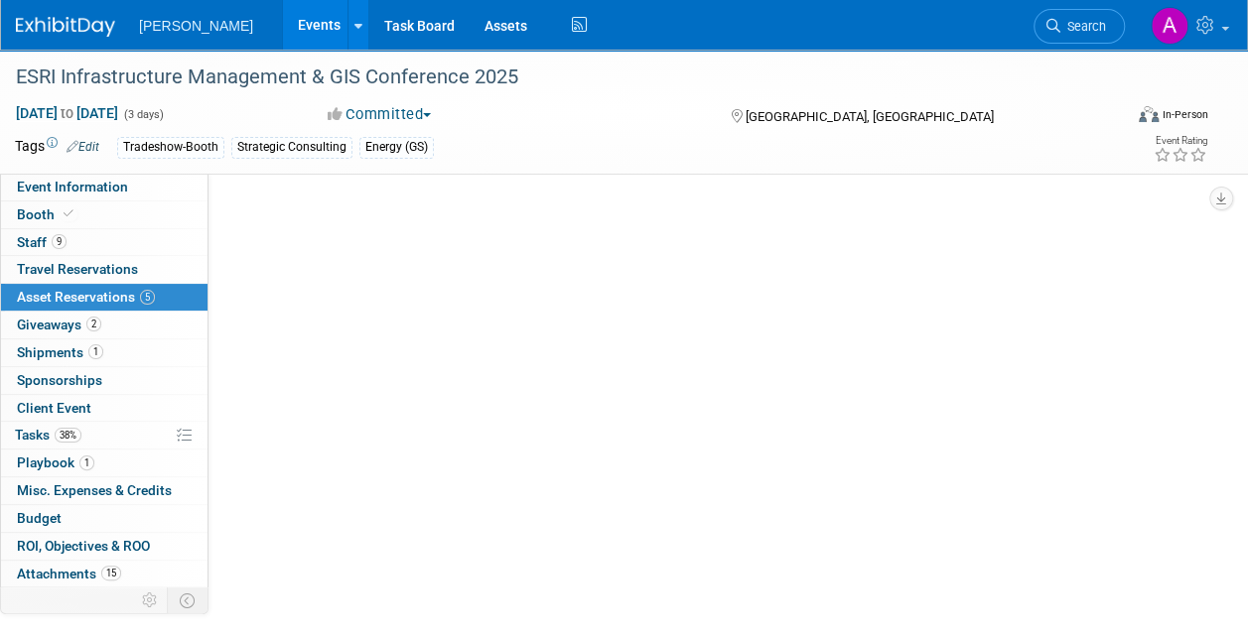
scroll to position [0, 0]
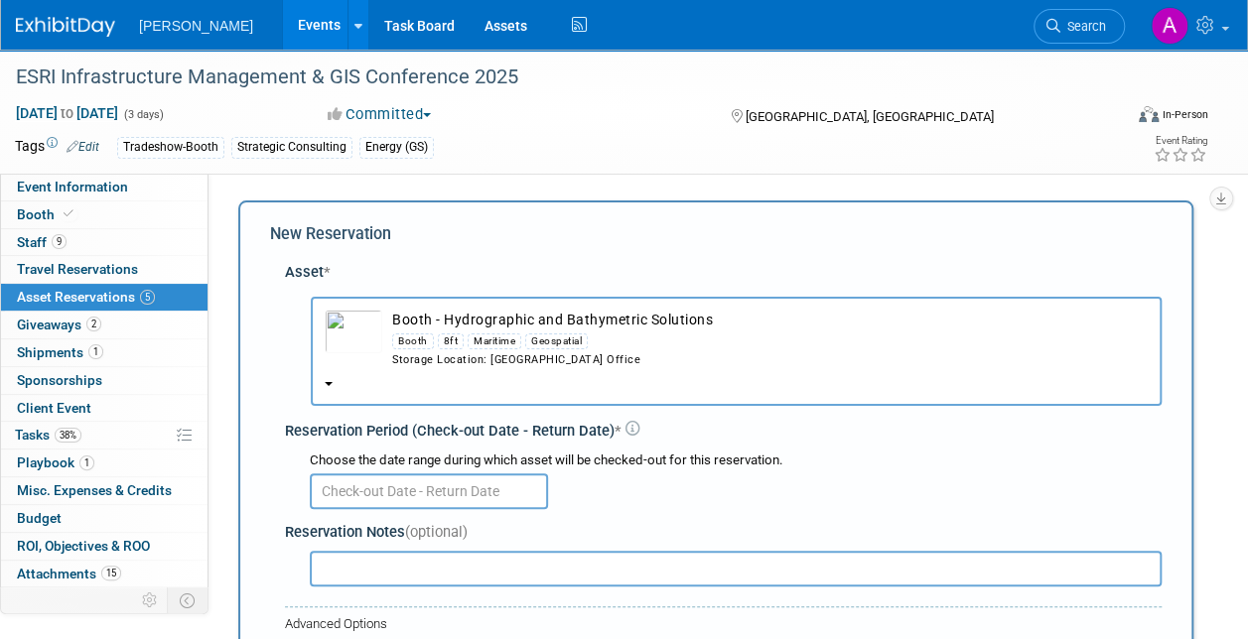
click at [327, 385] on b "button" at bounding box center [329, 384] width 8 height 4
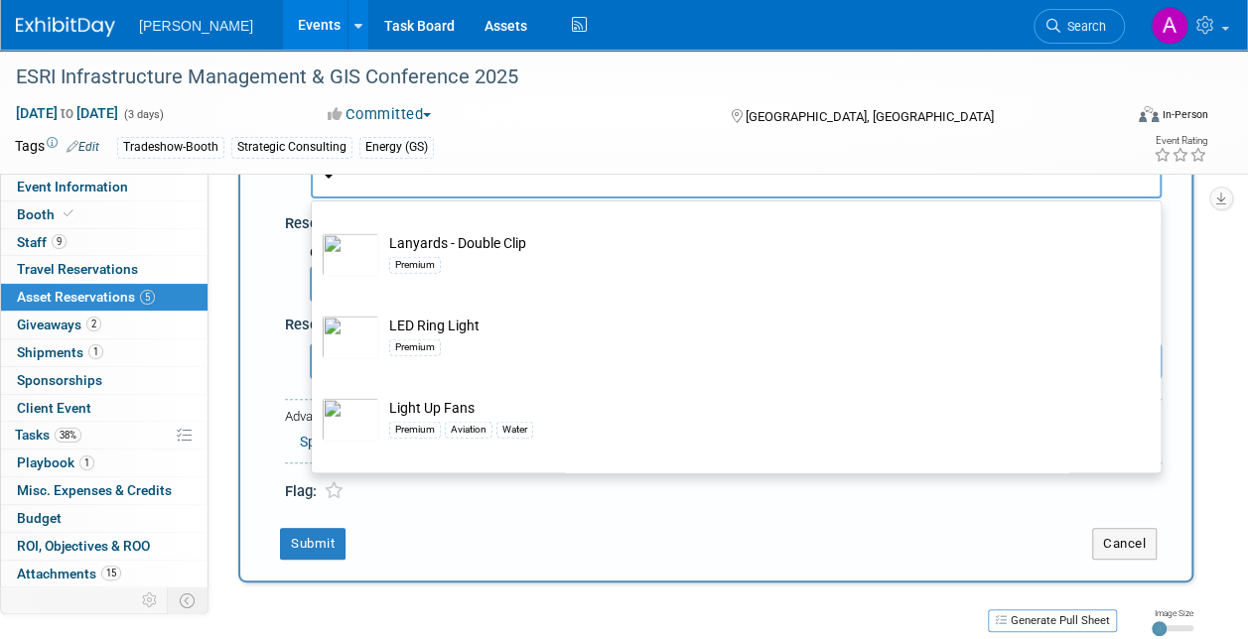
scroll to position [199, 0]
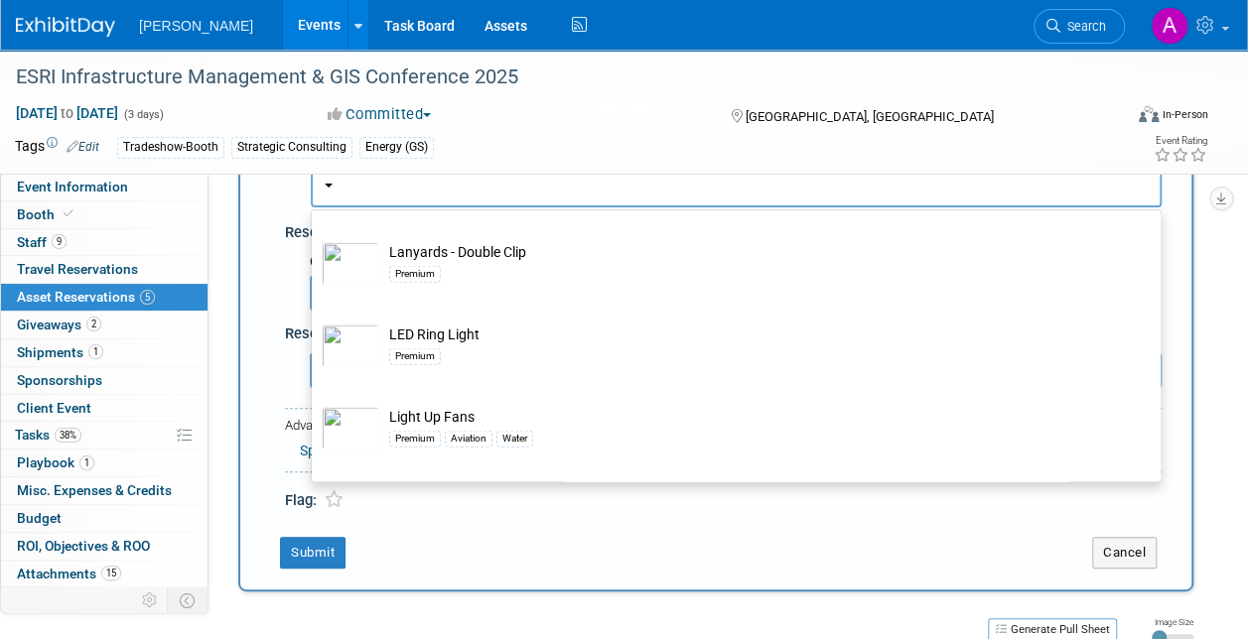
click at [1084, 549] on td "Cancel" at bounding box center [1111, 553] width 99 height 32
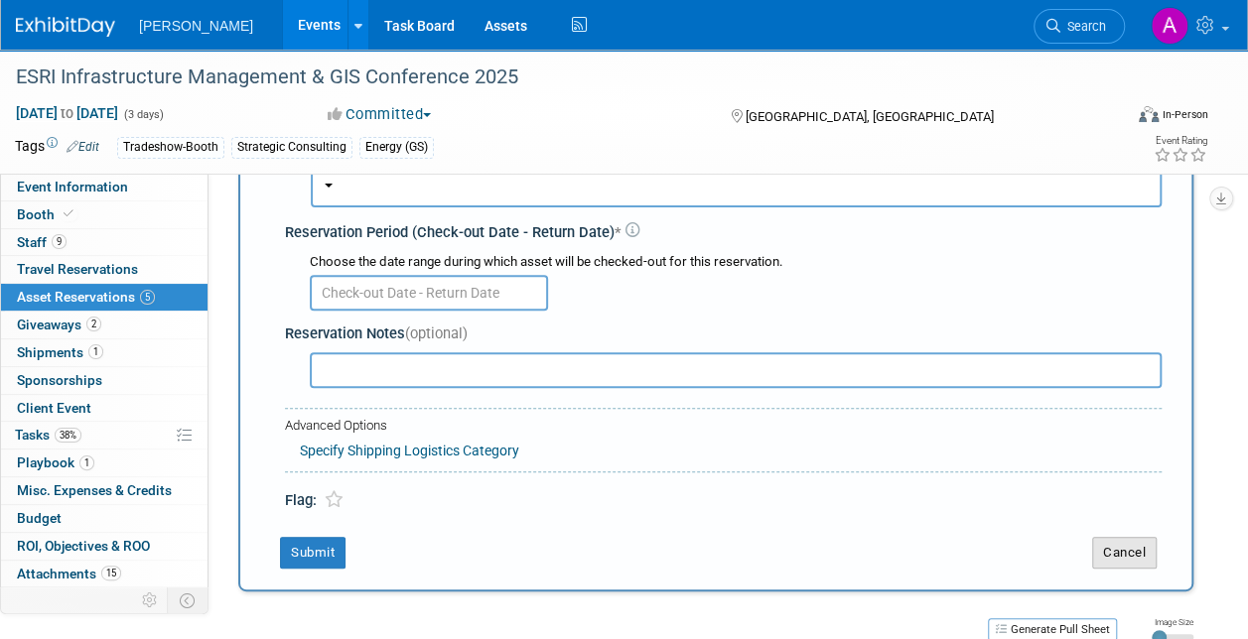
click at [1126, 549] on button "Cancel" at bounding box center [1124, 553] width 65 height 32
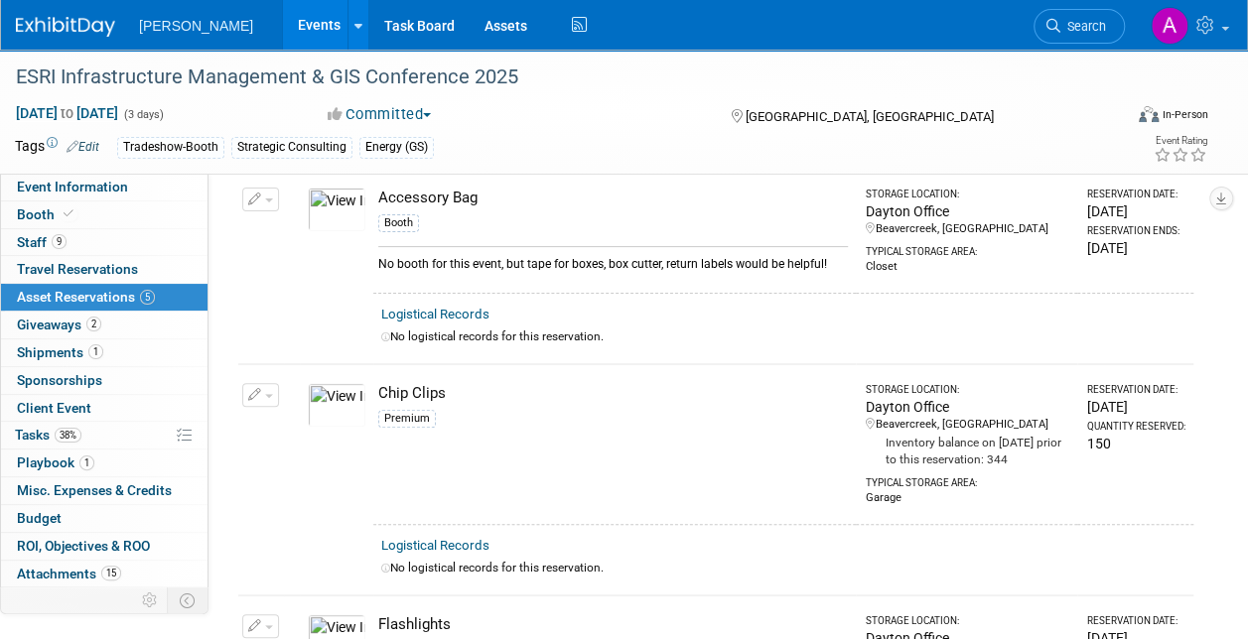
scroll to position [0, 0]
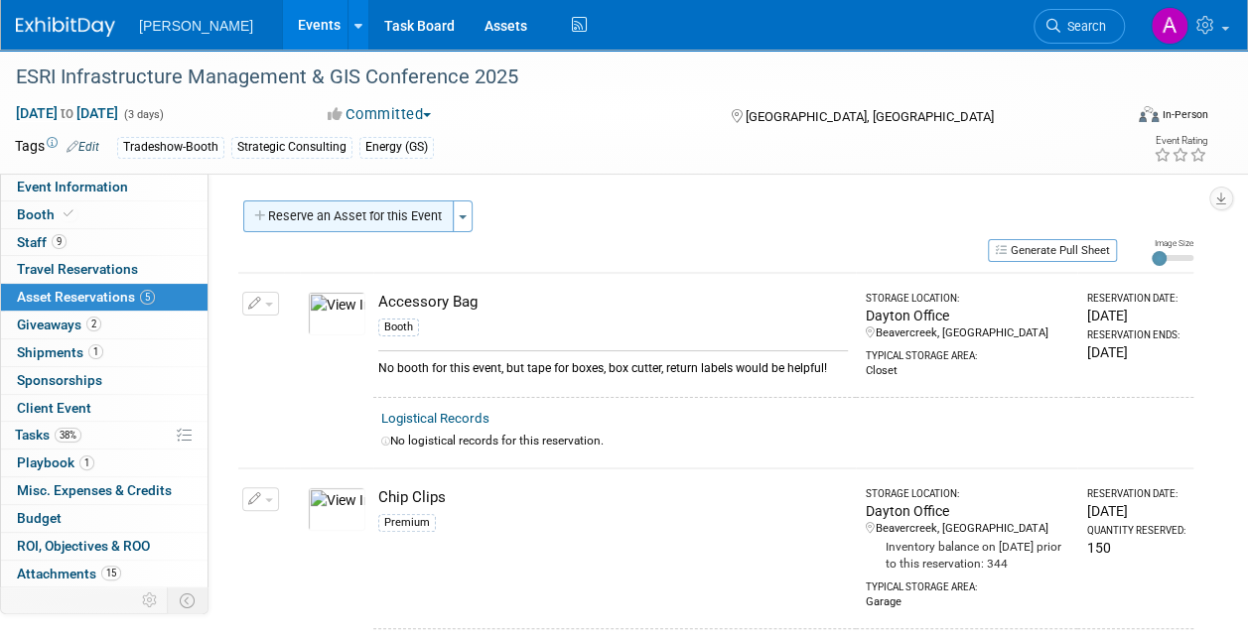
click at [294, 214] on button "Reserve an Asset for this Event" at bounding box center [348, 217] width 210 height 32
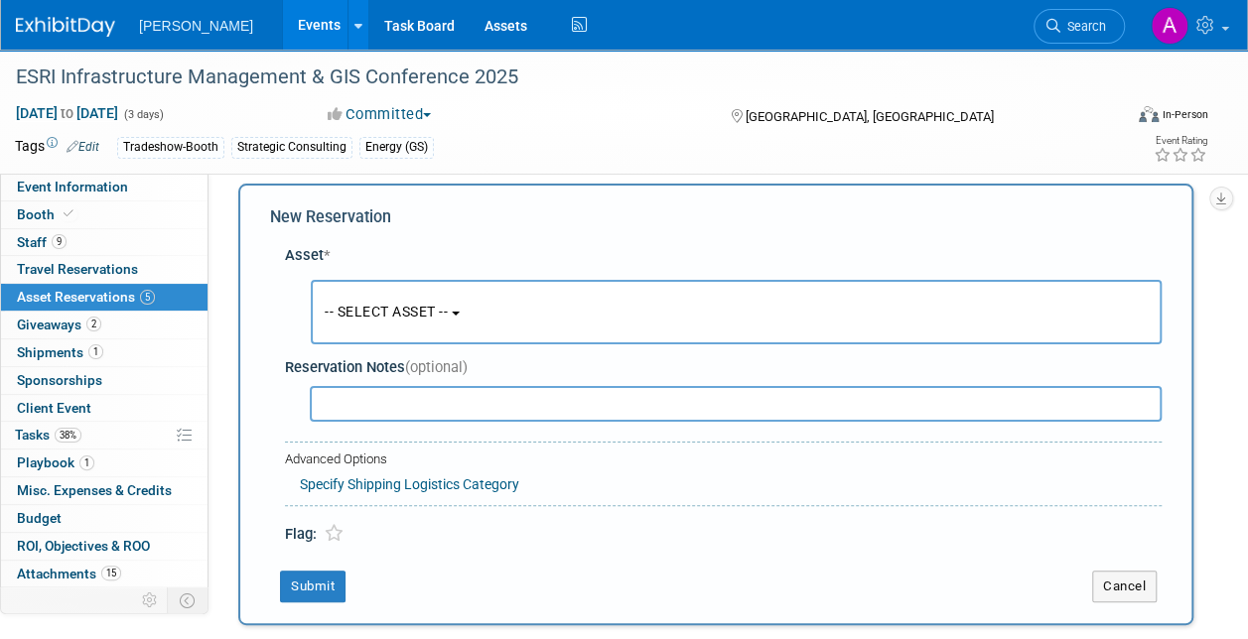
scroll to position [19, 0]
click at [425, 315] on span "-- SELECT ASSET --" at bounding box center [386, 310] width 123 height 16
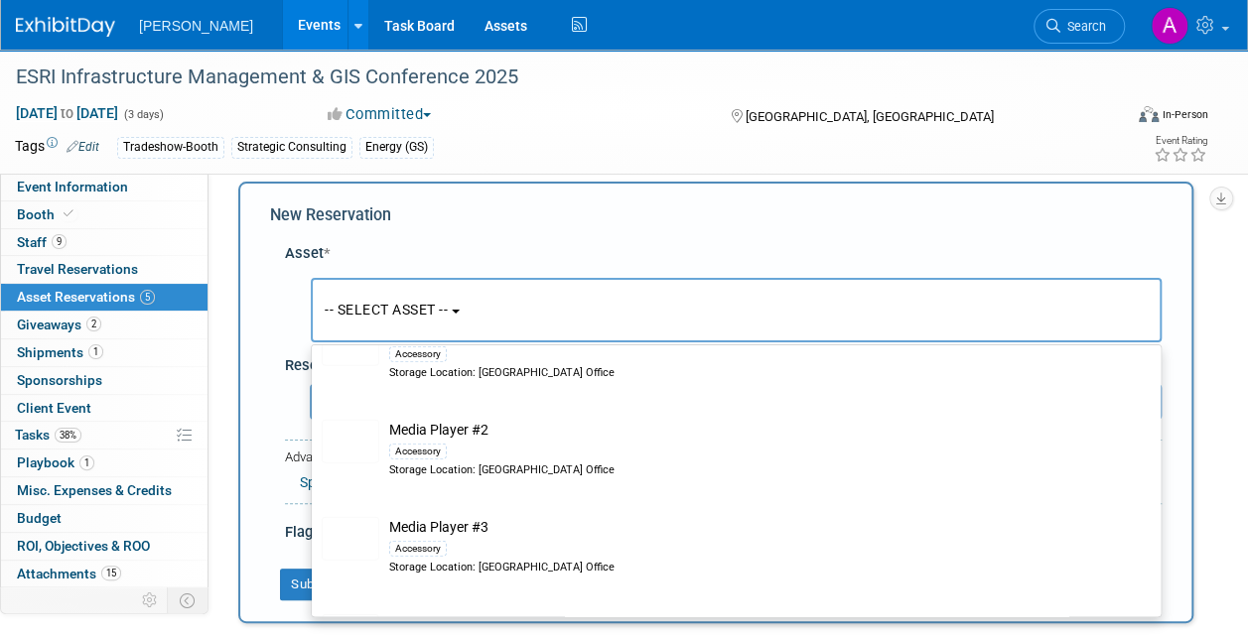
scroll to position [25511, 0]
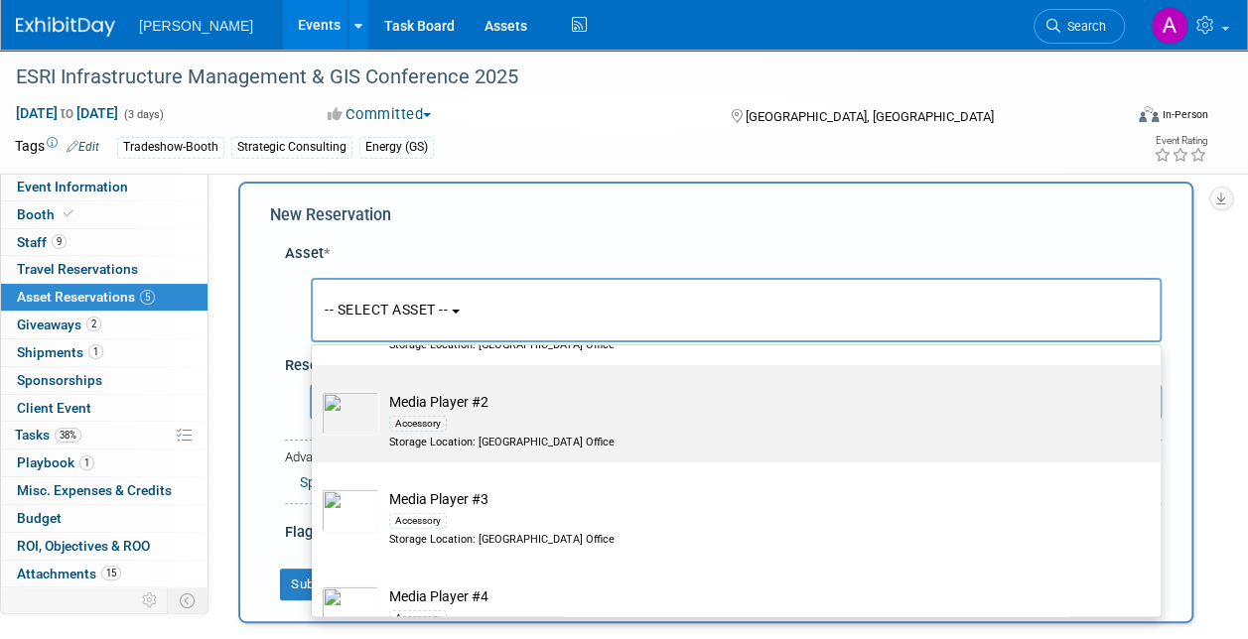
click at [437, 407] on td "Media Player #2 Accessory Storage Location: [GEOGRAPHIC_DATA] Office" at bounding box center [749, 421] width 741 height 59
click at [315, 389] on input "Media Player #2 Accessory Storage Location: [GEOGRAPHIC_DATA] Office" at bounding box center [308, 382] width 13 height 13
select select "10724435"
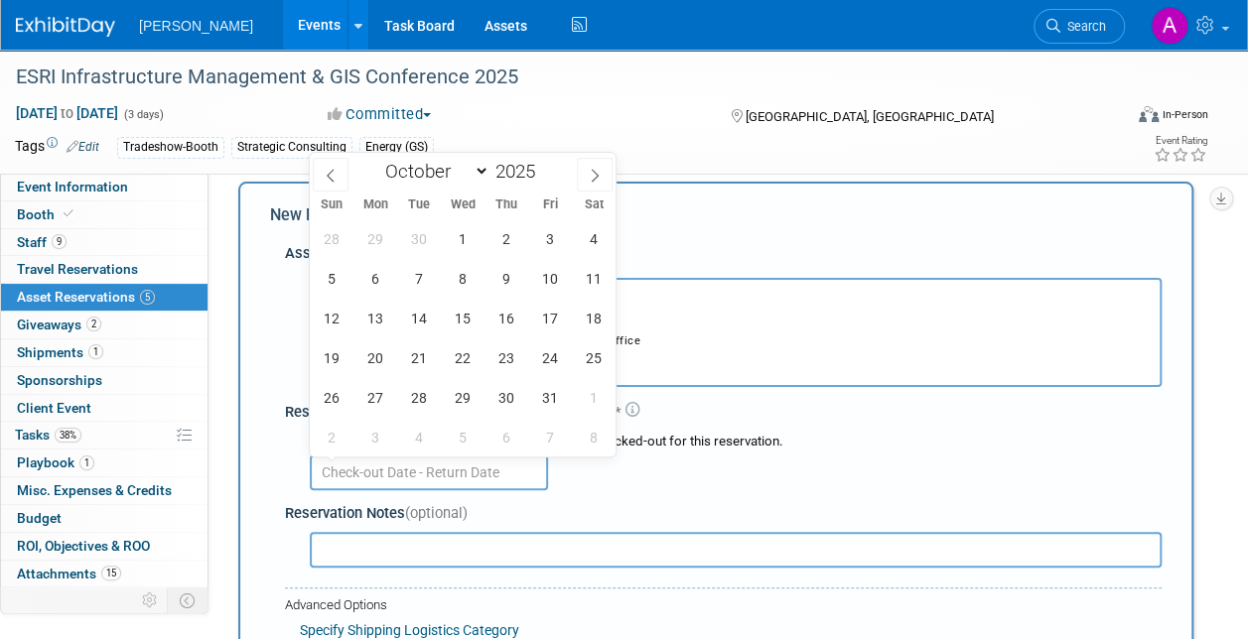
click at [404, 467] on input "text" at bounding box center [429, 473] width 238 height 36
click at [554, 264] on span "10" at bounding box center [549, 278] width 39 height 39
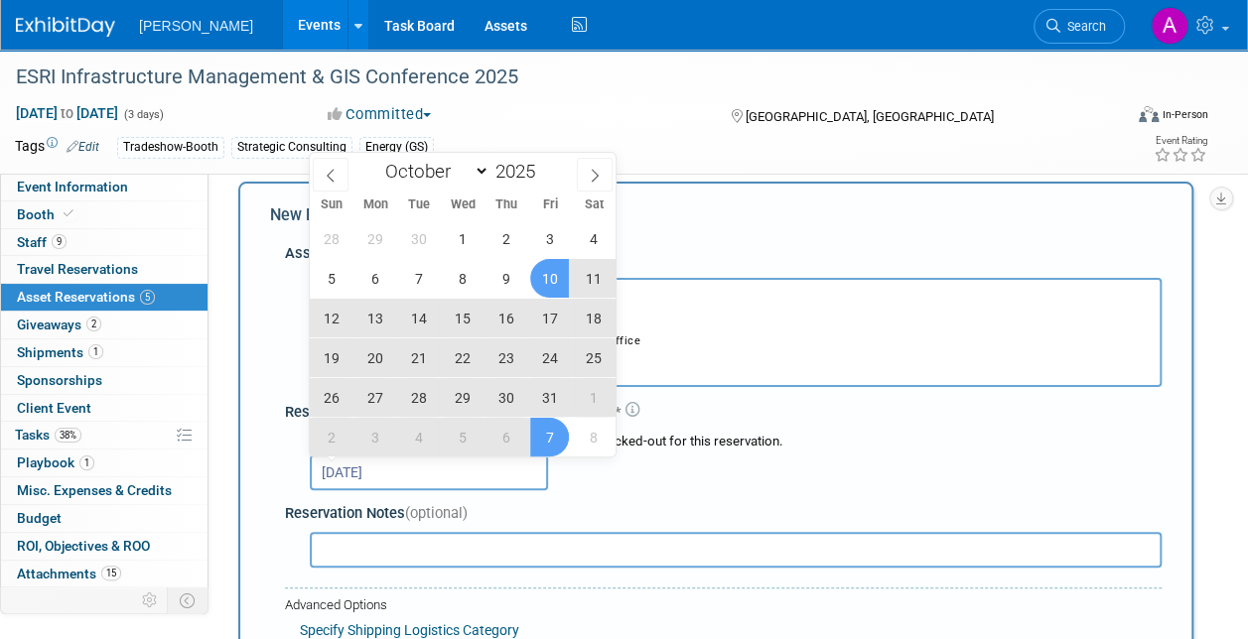
click at [554, 429] on span "7" at bounding box center [549, 437] width 39 height 39
type input "[DATE] to [DATE]"
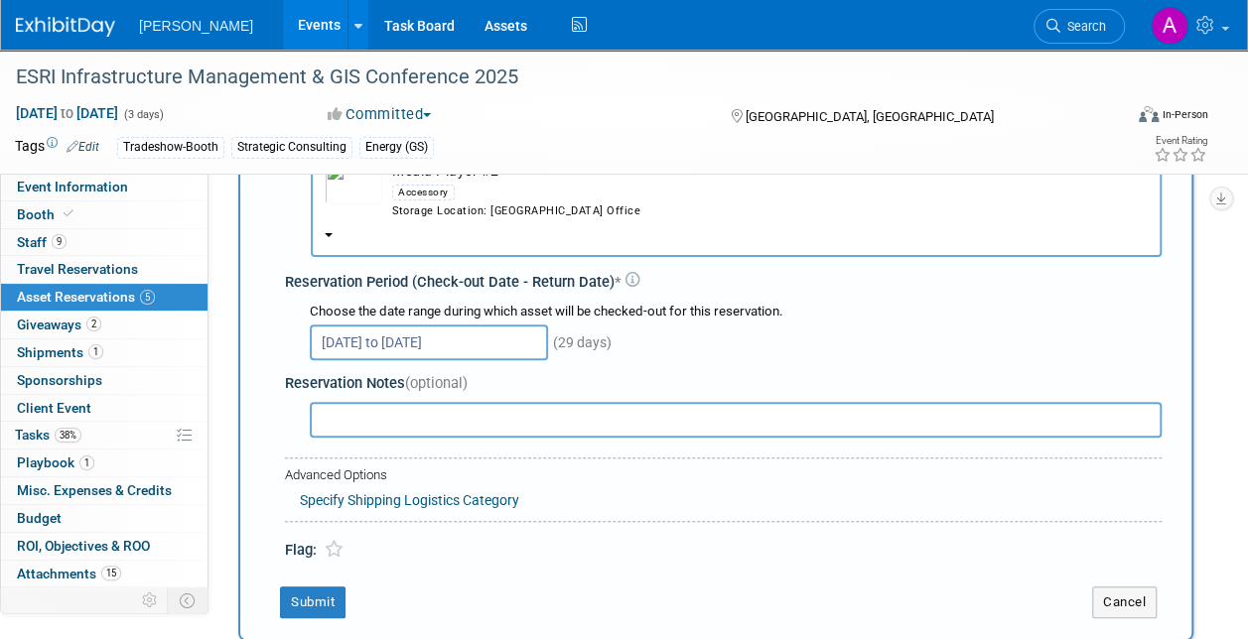
scroll to position [118, 0]
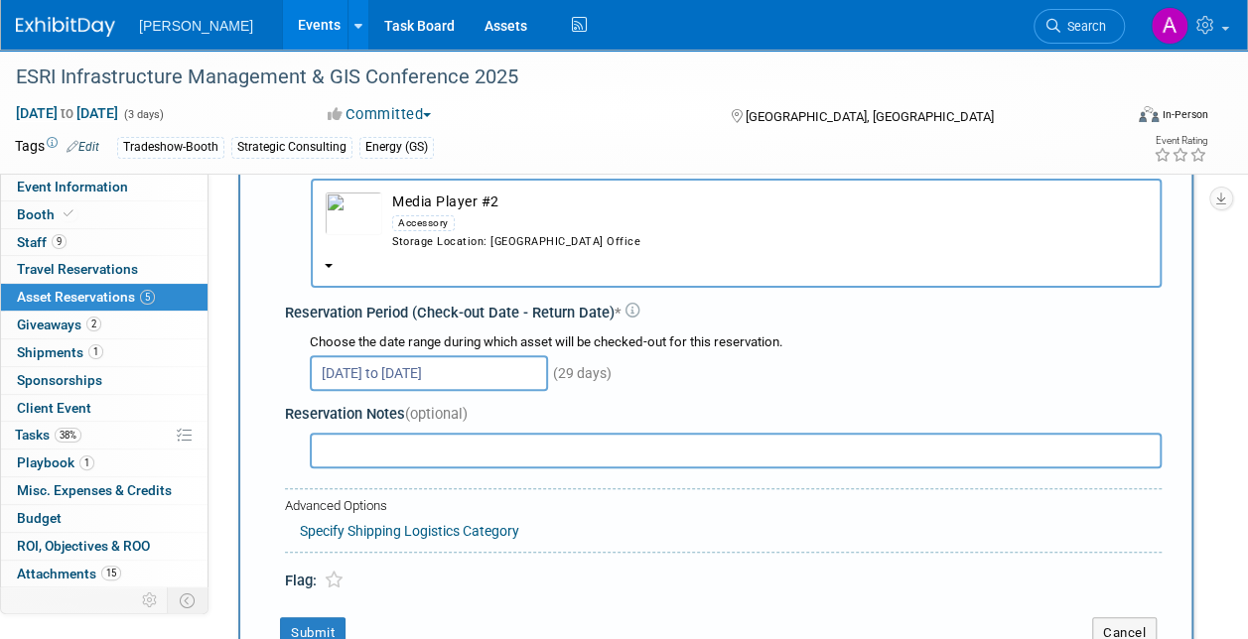
click at [361, 445] on input "text" at bounding box center [736, 451] width 852 height 36
drag, startPoint x: 518, startPoint y: 452, endPoint x: 669, endPoint y: 508, distance: 161.1
click at [528, 453] on input "[PERSON_NAME] to provide videos to upload. The monitor comes with the booth pac…" at bounding box center [736, 451] width 852 height 36
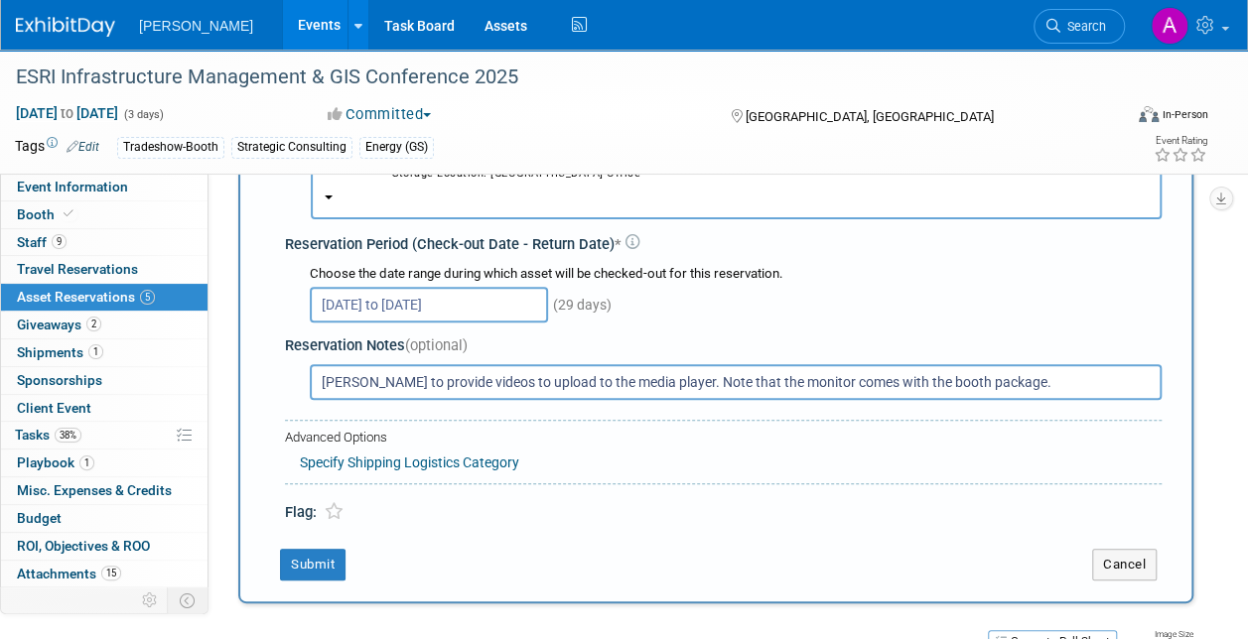
scroll to position [217, 0]
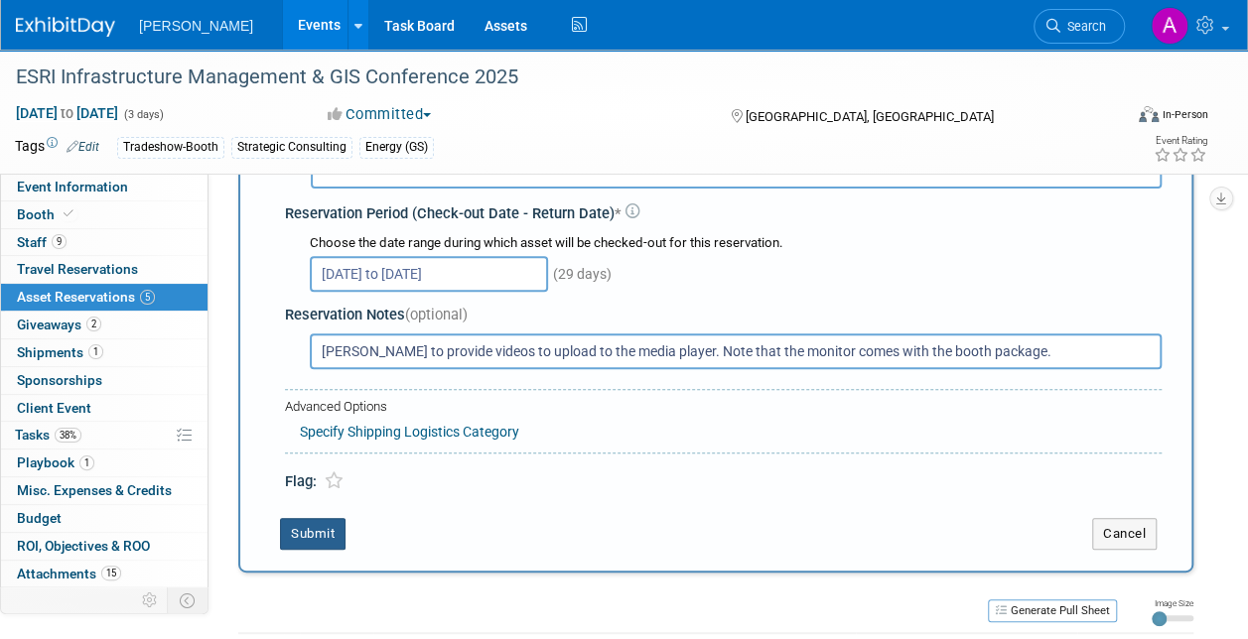
type input "[PERSON_NAME] to provide videos to upload to the media player. Note that the mo…"
click at [324, 528] on button "Submit" at bounding box center [313, 534] width 66 height 32
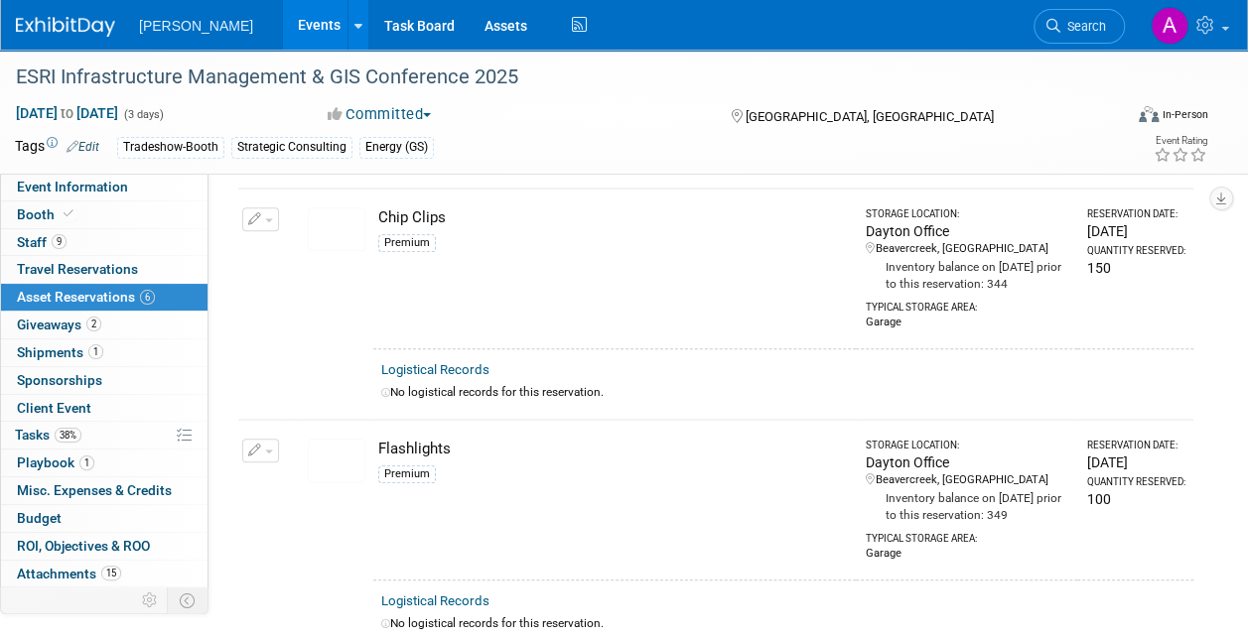
scroll to position [0, 0]
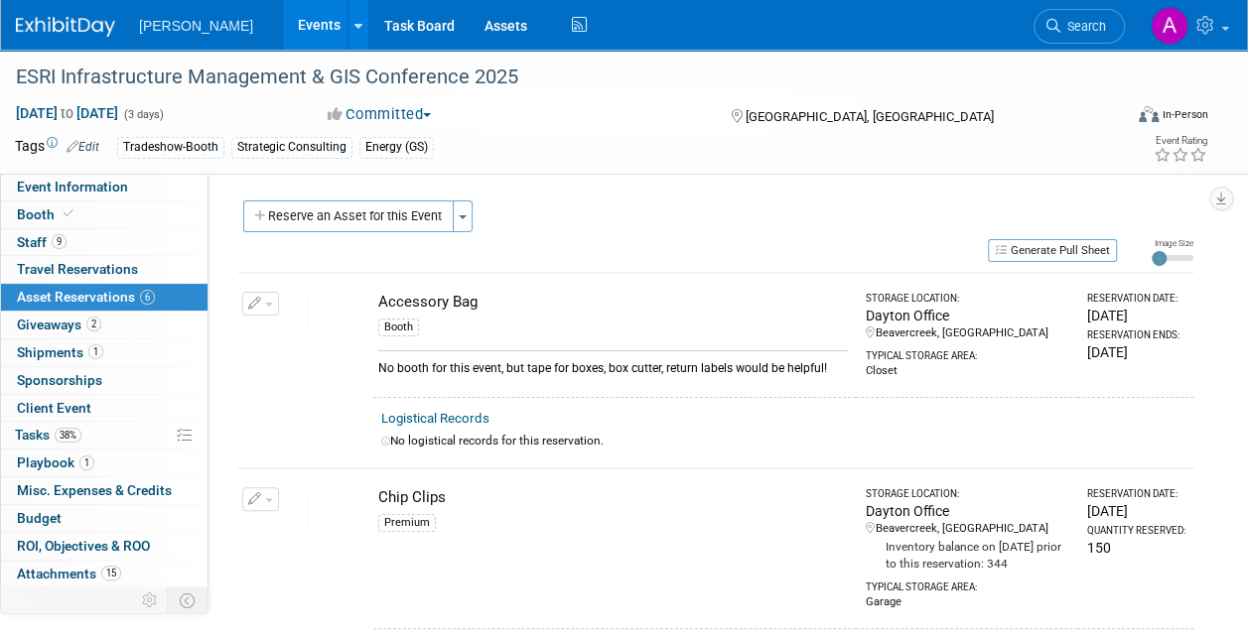
click at [283, 24] on link "Events" at bounding box center [319, 25] width 72 height 50
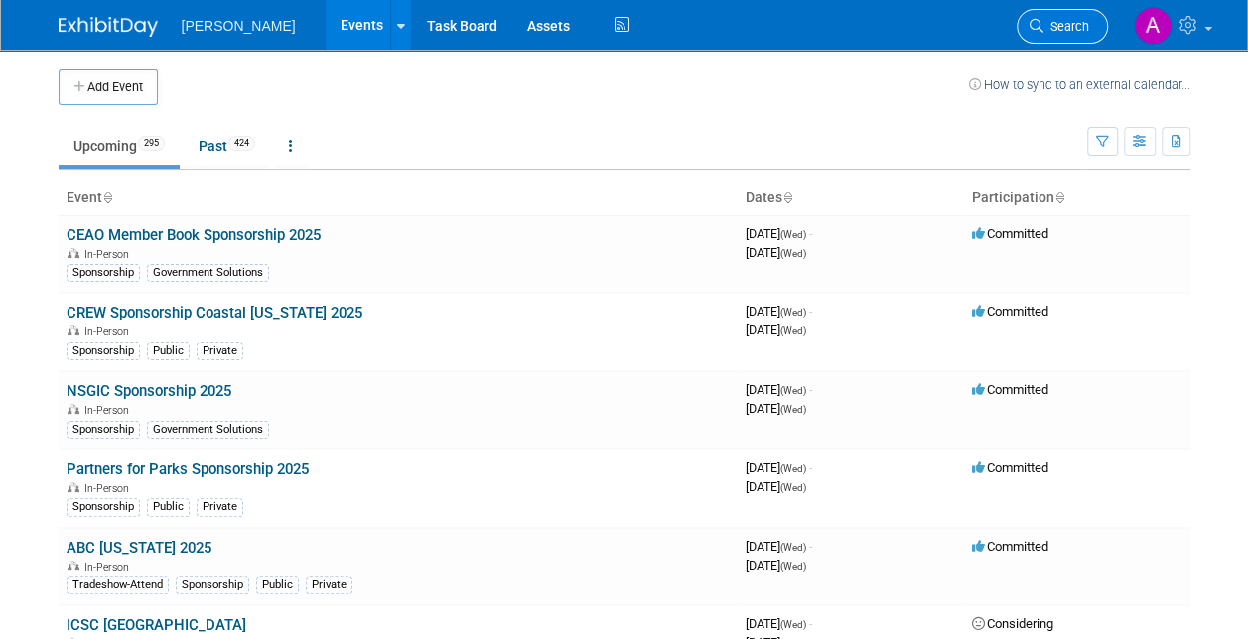
click at [1043, 25] on span "Search" at bounding box center [1066, 26] width 46 height 15
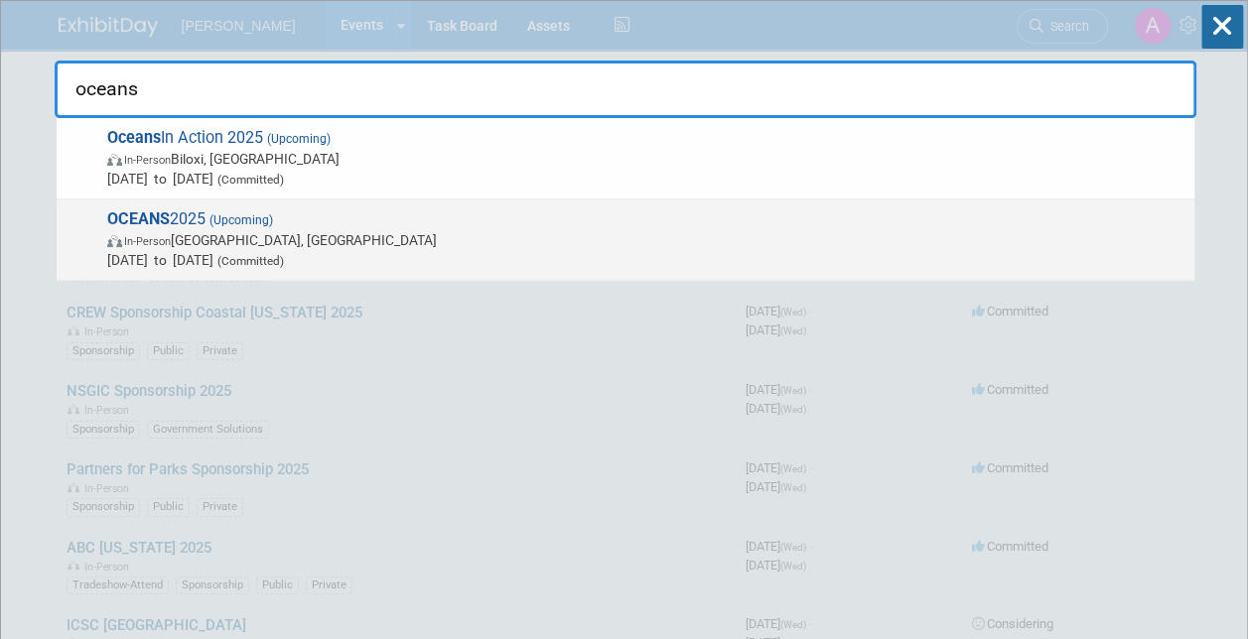
type input "oceans"
click at [169, 235] on span "In-Person" at bounding box center [147, 241] width 47 height 13
